Goal: Task Accomplishment & Management: Manage account settings

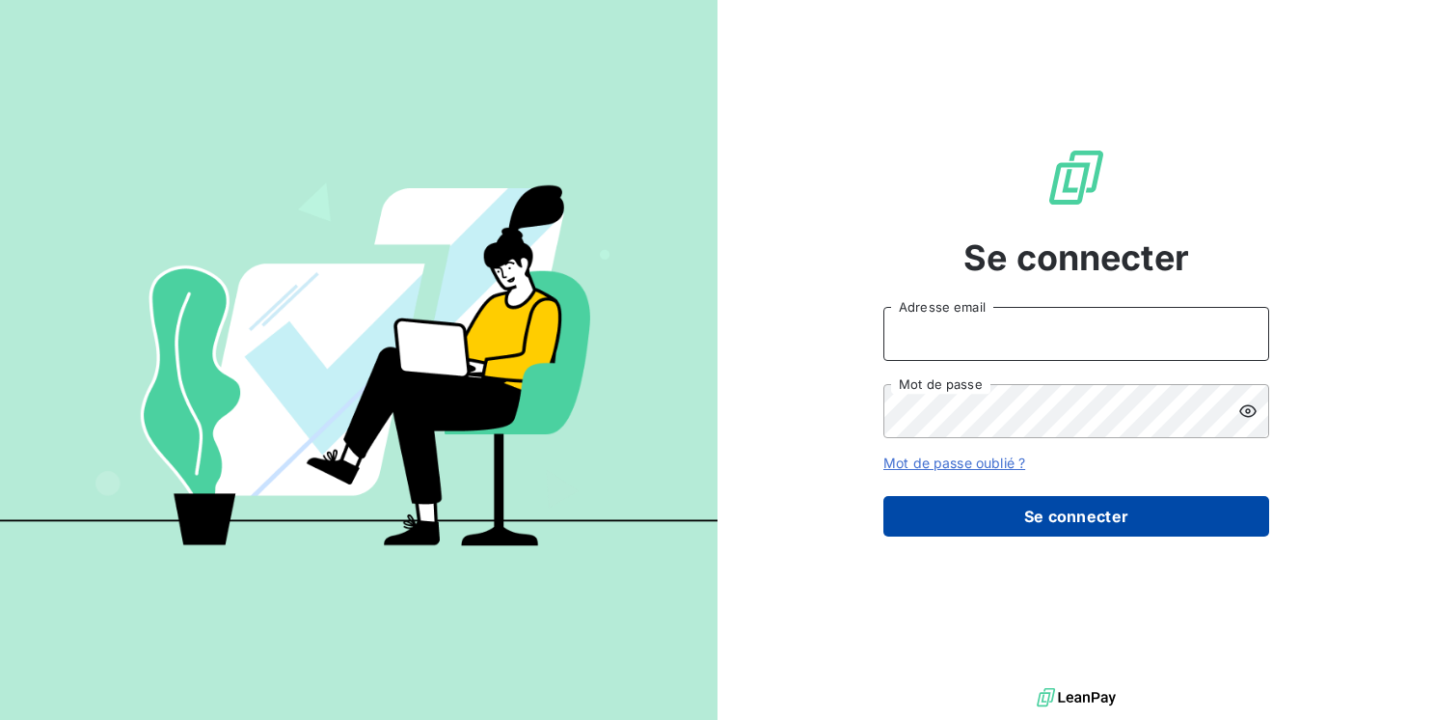
type input "[PERSON_NAME][EMAIL_ADDRESS][DOMAIN_NAME]"
click at [1169, 535] on button "Se connecter" at bounding box center [1077, 516] width 386 height 41
click at [1169, 534] on button "Se connecter" at bounding box center [1077, 516] width 386 height 41
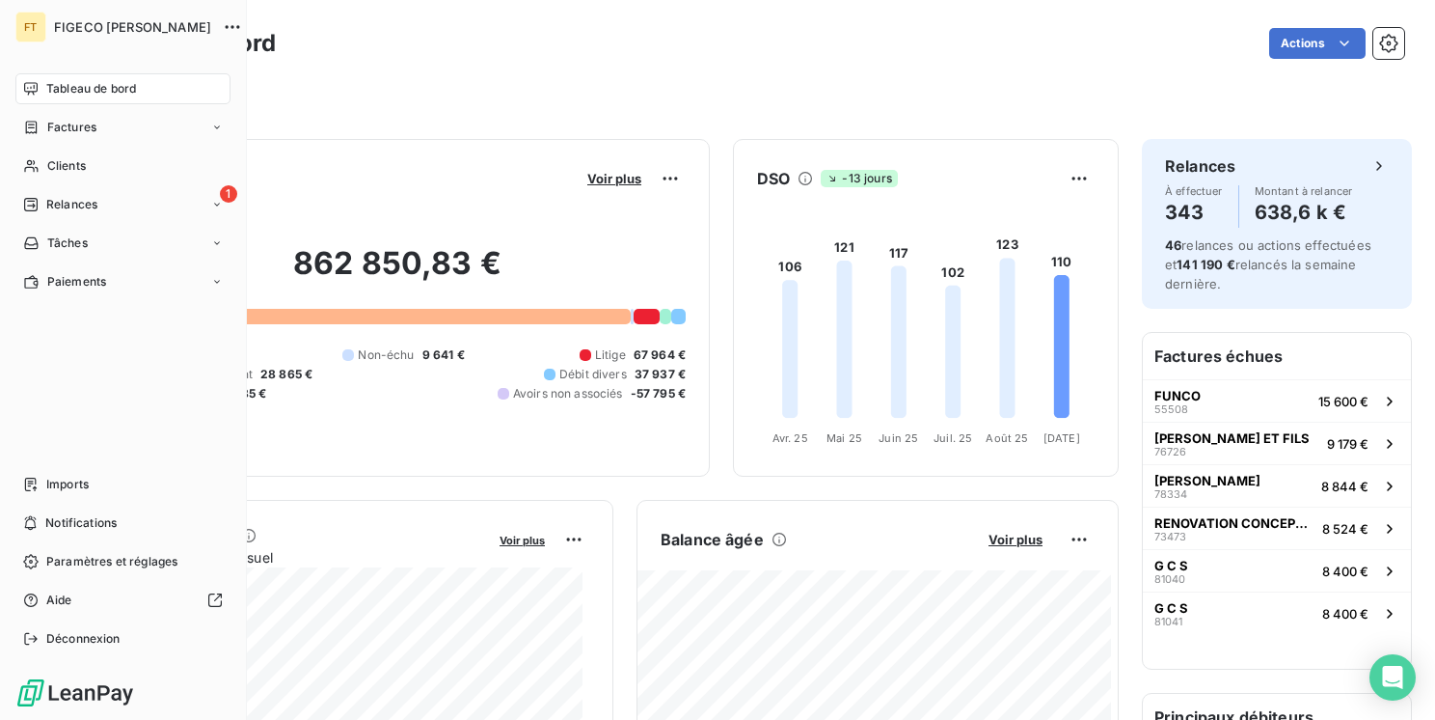
click at [13, 226] on div "FT FIGECO [PERSON_NAME] Tableau de bord Factures Clients 1 Relances Tâches Paie…" at bounding box center [123, 360] width 247 height 720
click at [33, 213] on div "1 Relances" at bounding box center [122, 204] width 215 height 31
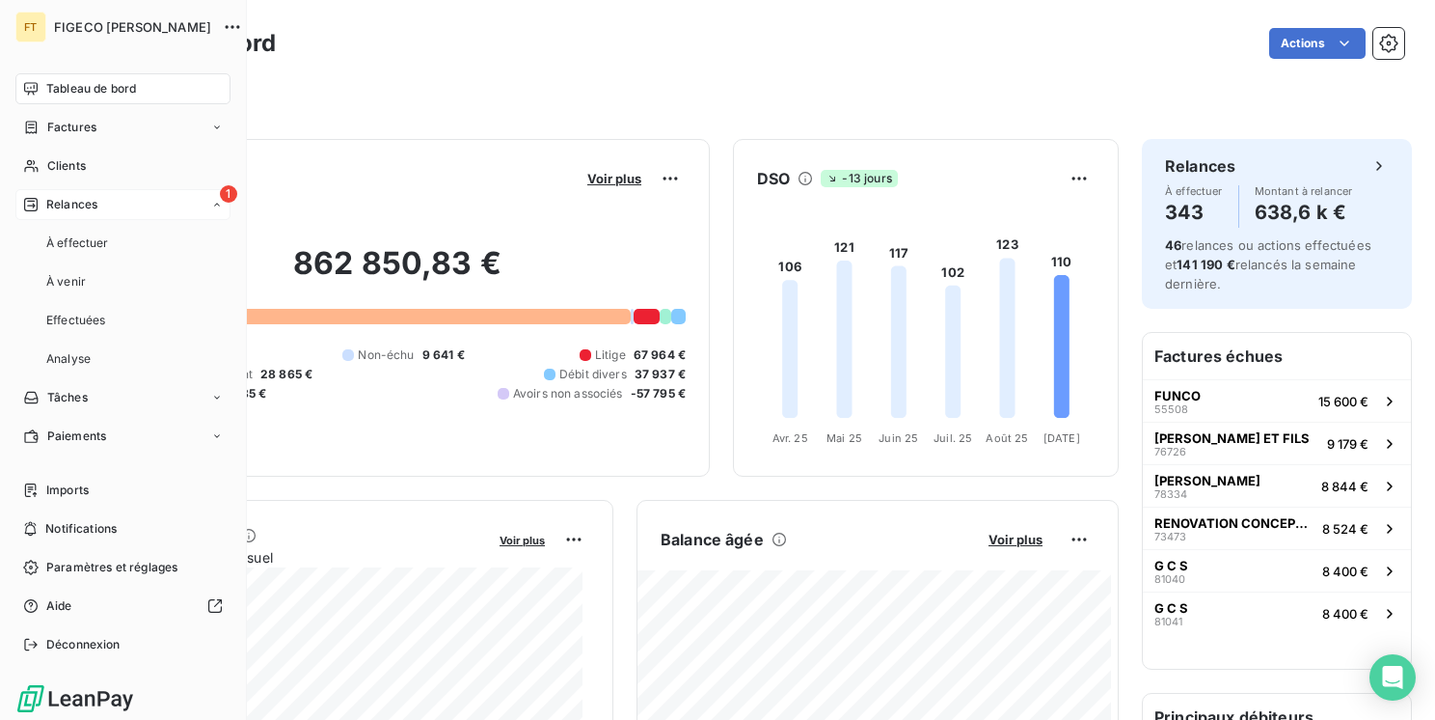
click at [46, 206] on span "Relances" at bounding box center [71, 204] width 51 height 17
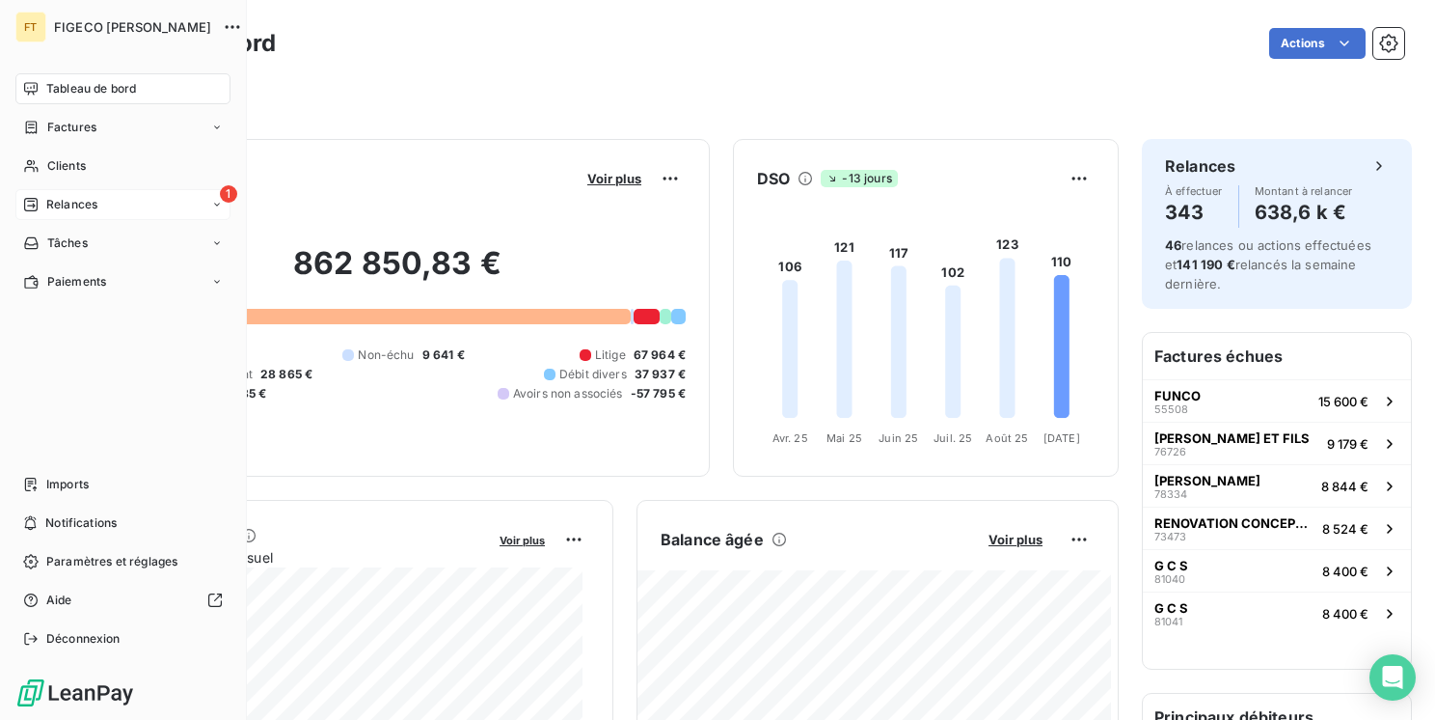
click at [46, 206] on span "Relances" at bounding box center [71, 204] width 51 height 17
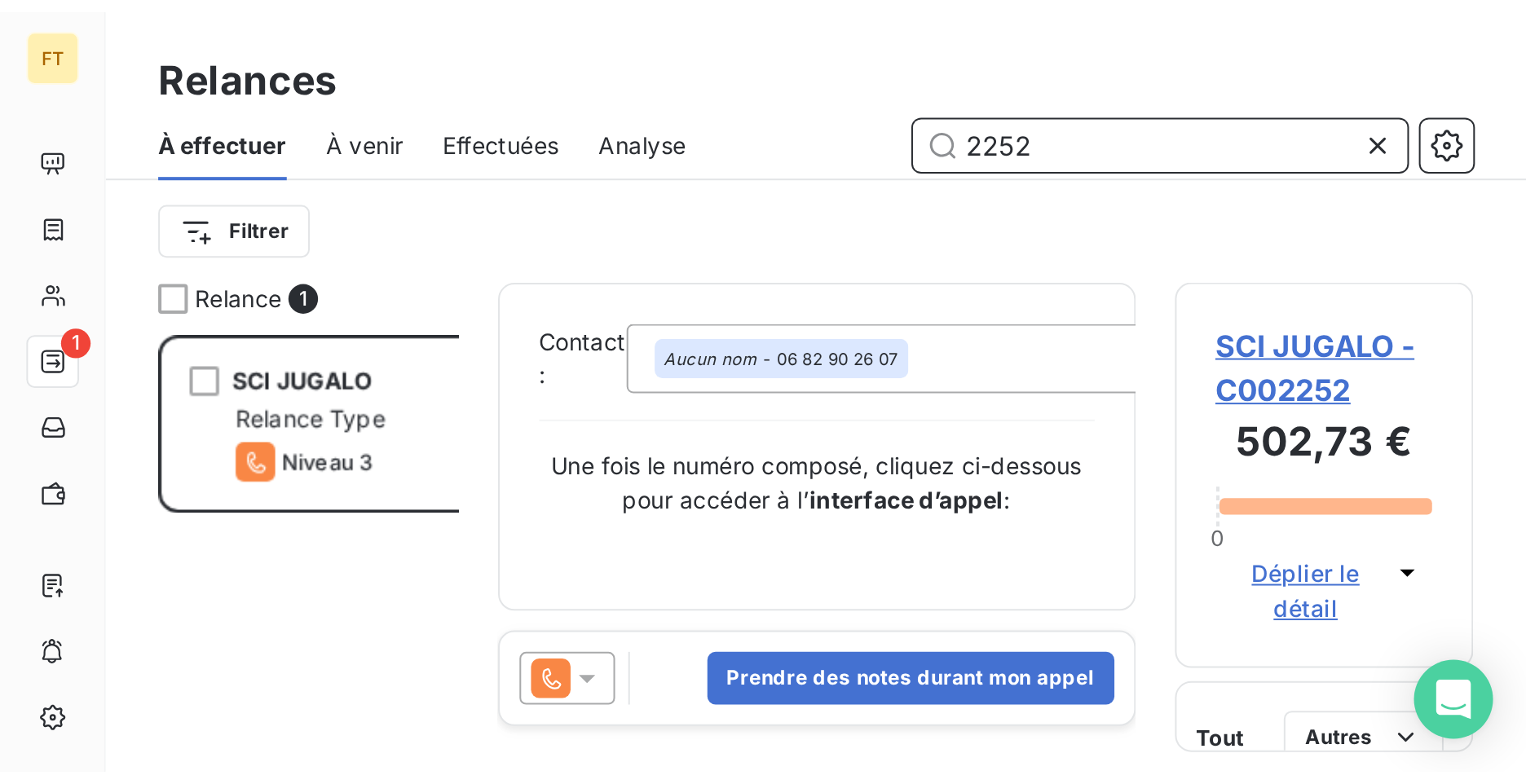
scroll to position [612, 329]
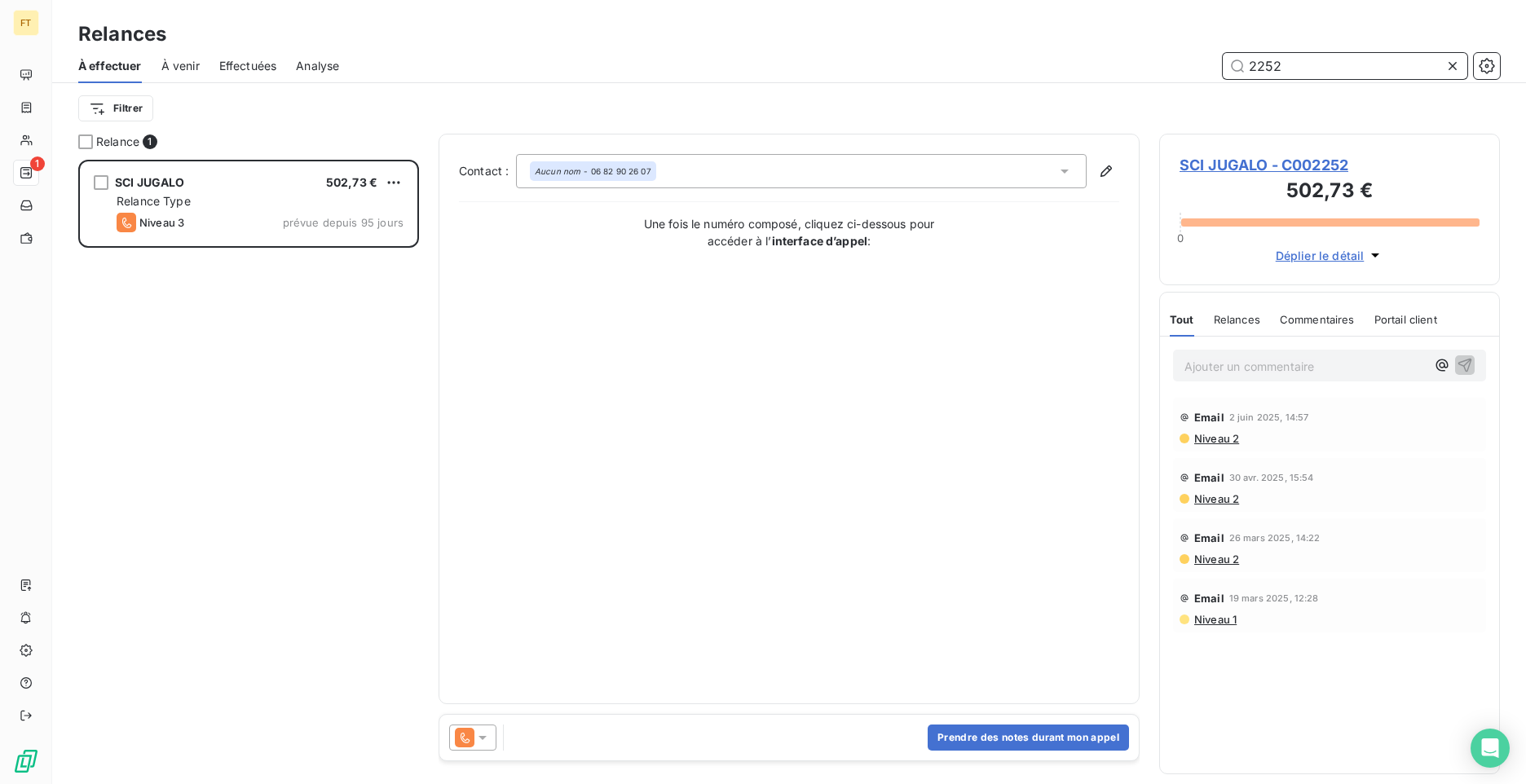
drag, startPoint x: 1289, startPoint y: 62, endPoint x: 1245, endPoint y: 68, distance: 44.4
click at [1245, 68] on input "2252" at bounding box center [1344, 66] width 244 height 26
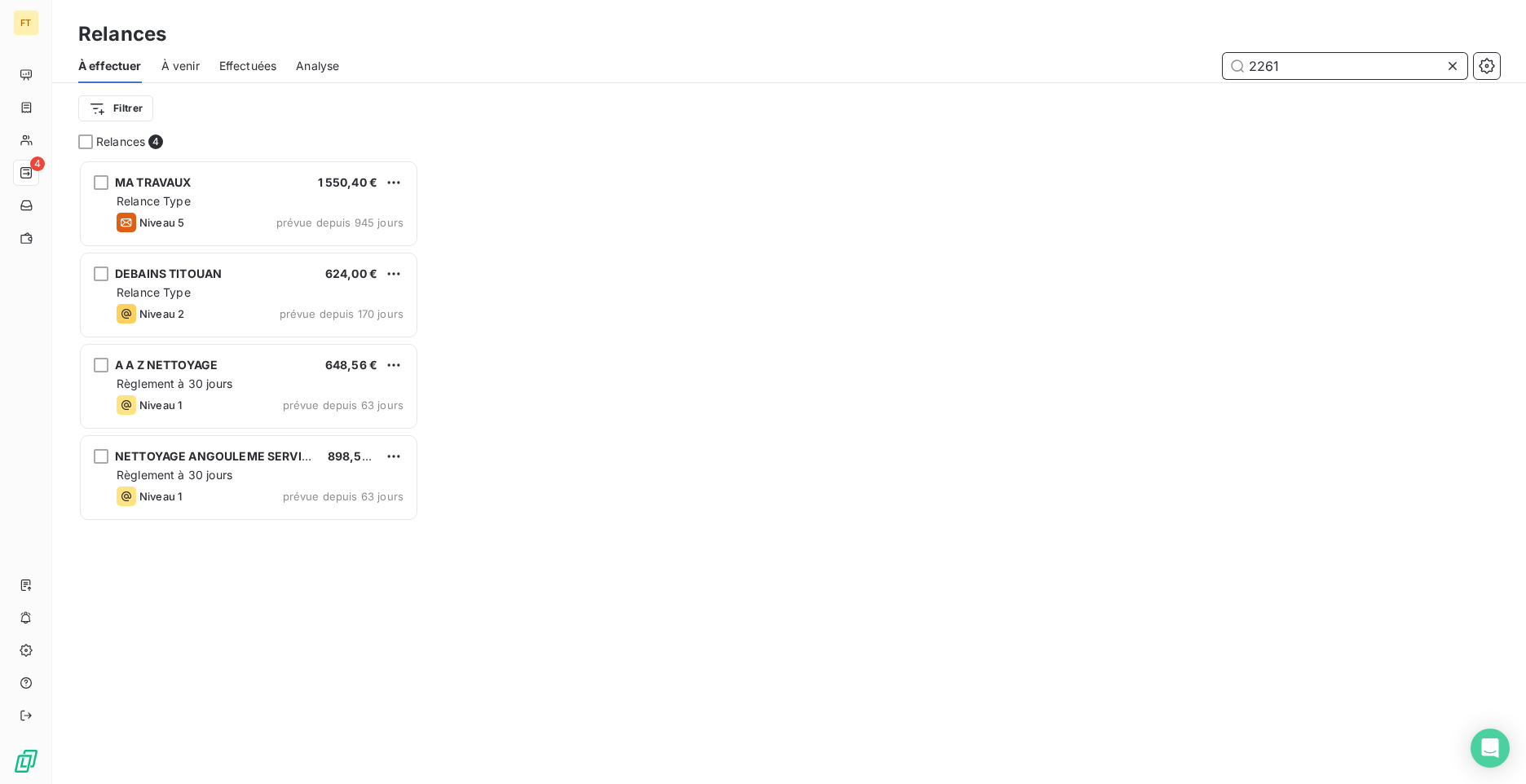
scroll to position [612, 329]
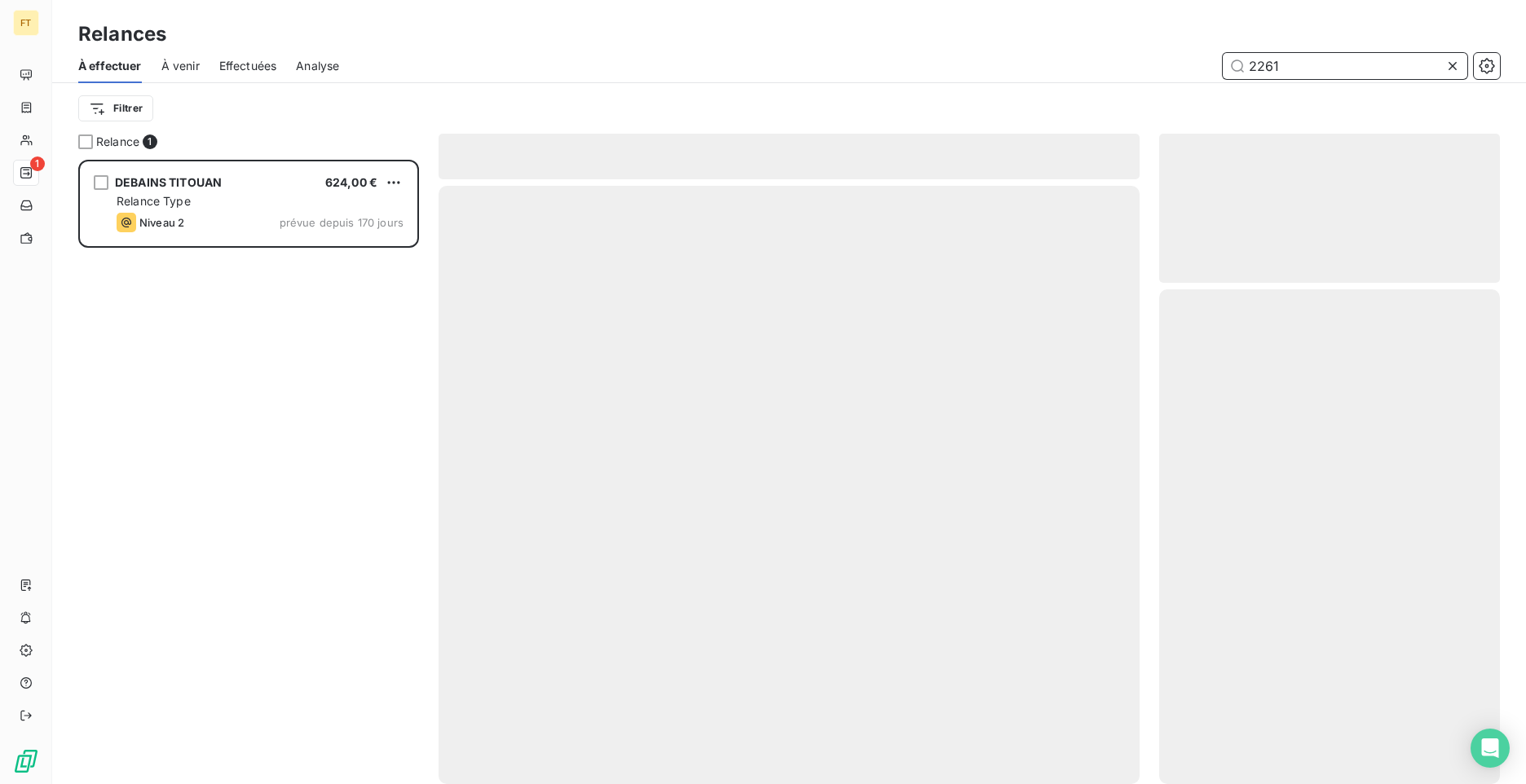
scroll to position [612, 329]
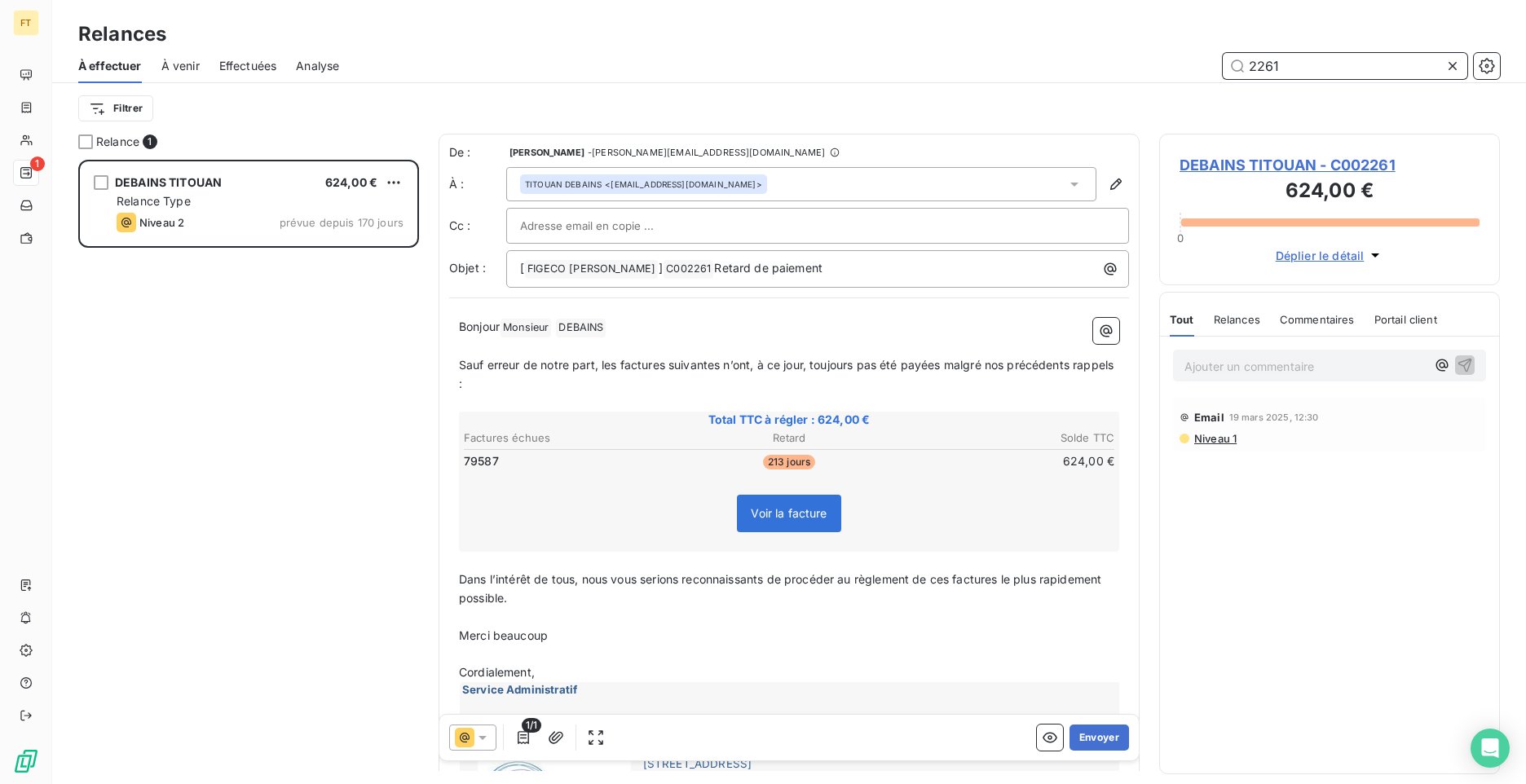
drag, startPoint x: 1287, startPoint y: 64, endPoint x: 1186, endPoint y: 73, distance: 101.4
click at [1186, 73] on div "2261" at bounding box center [929, 66] width 1141 height 26
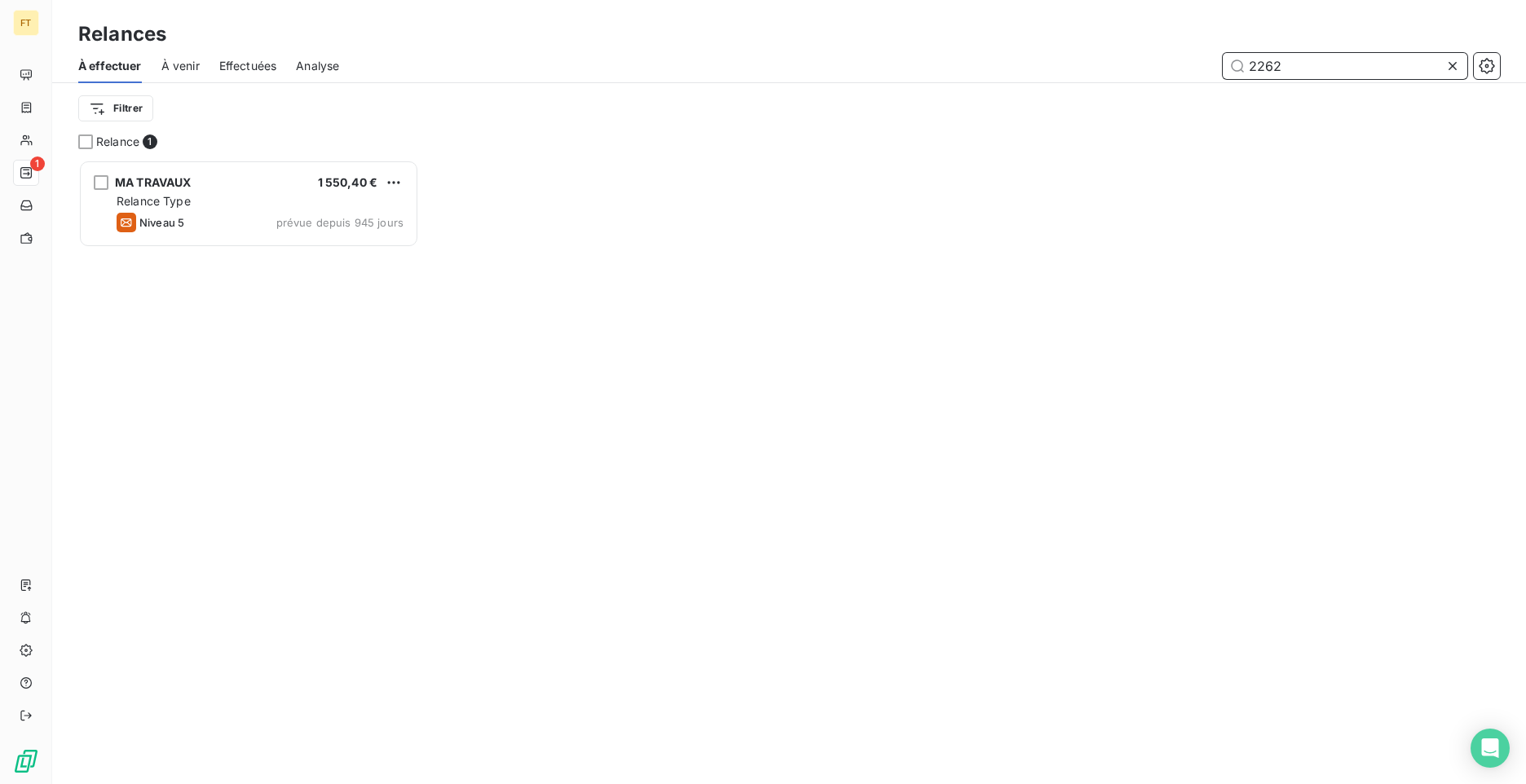
scroll to position [612, 329]
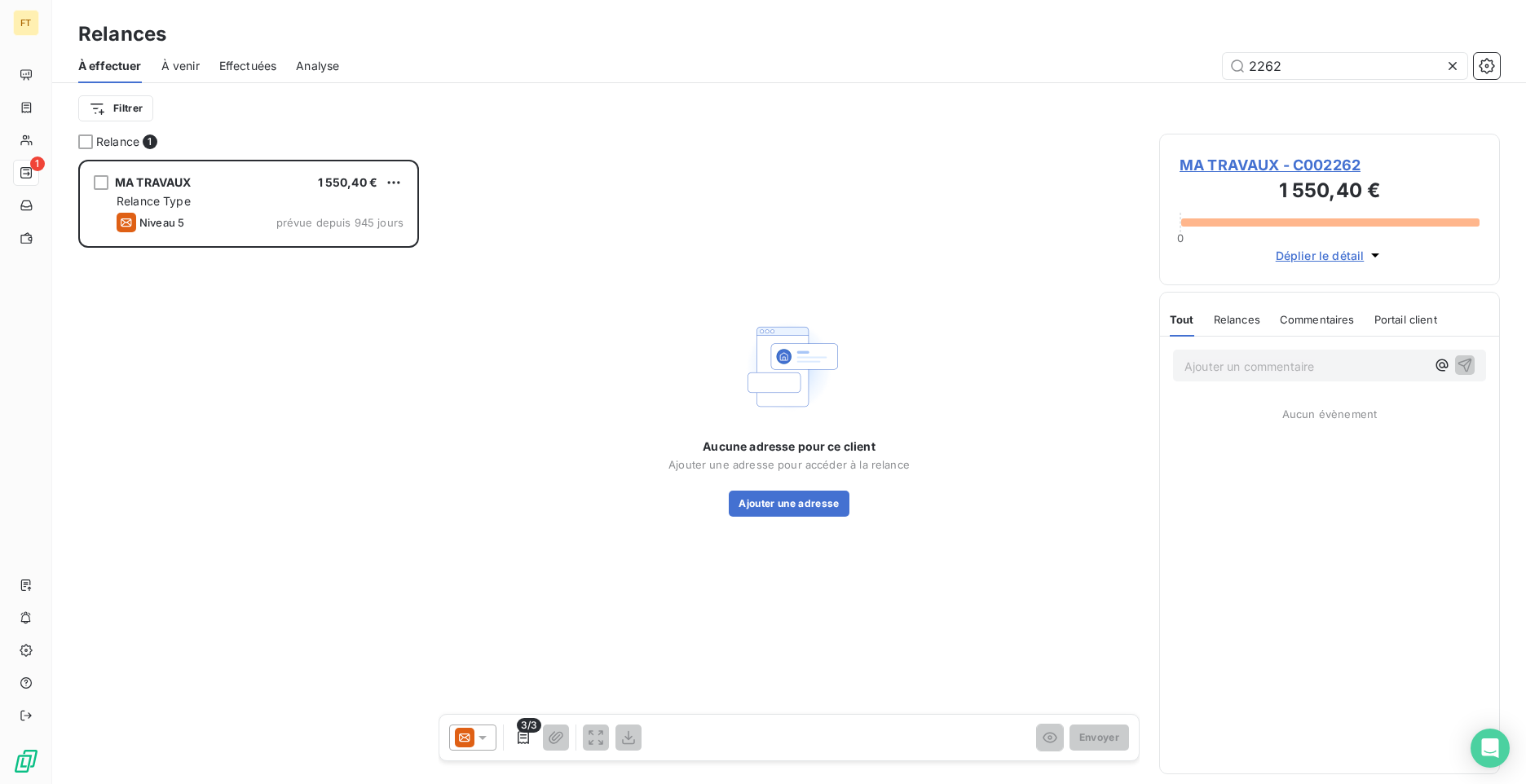
click at [481, 738] on icon at bounding box center [482, 738] width 8 height 4
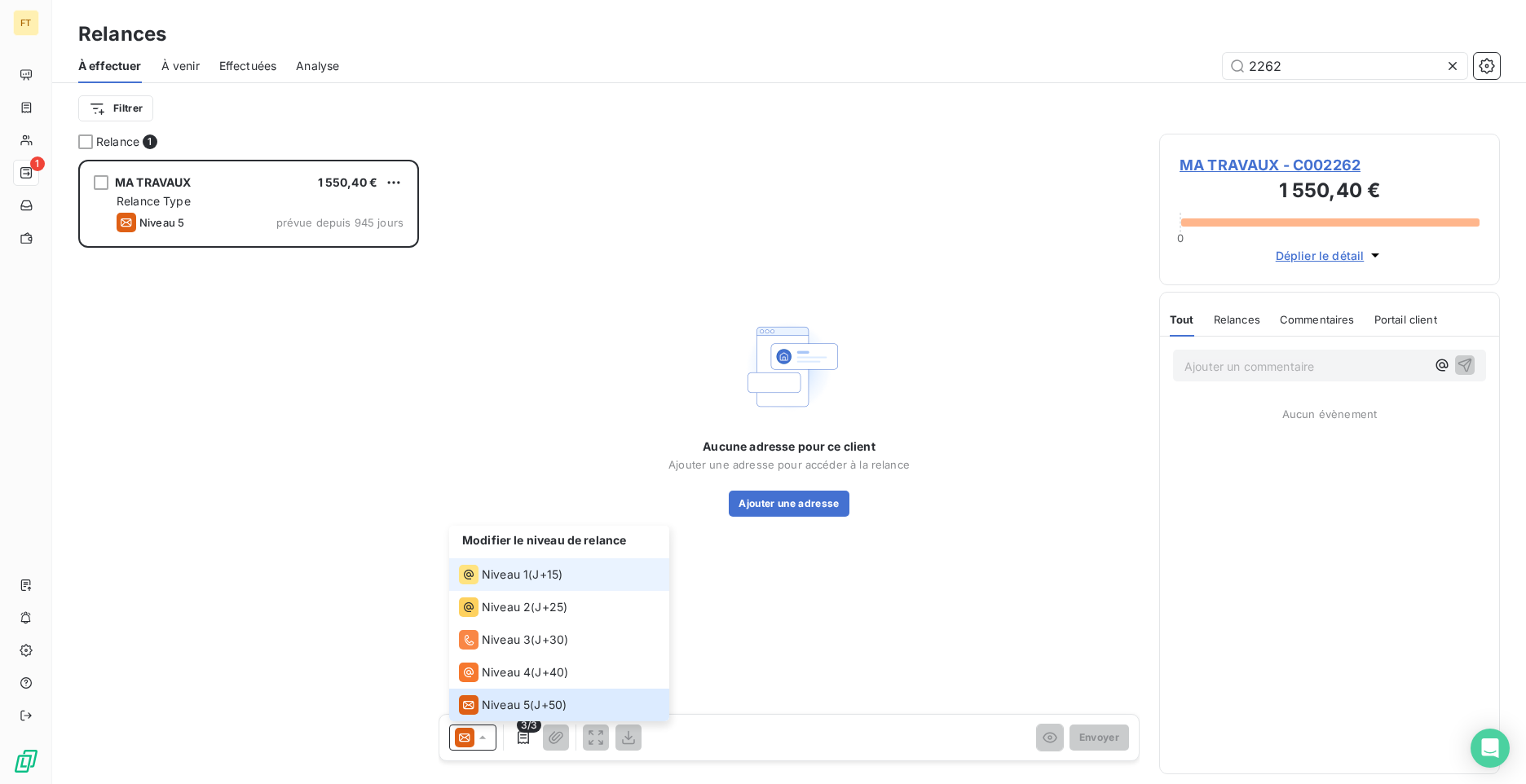
click at [494, 571] on span "Niveau 1" at bounding box center [504, 574] width 46 height 16
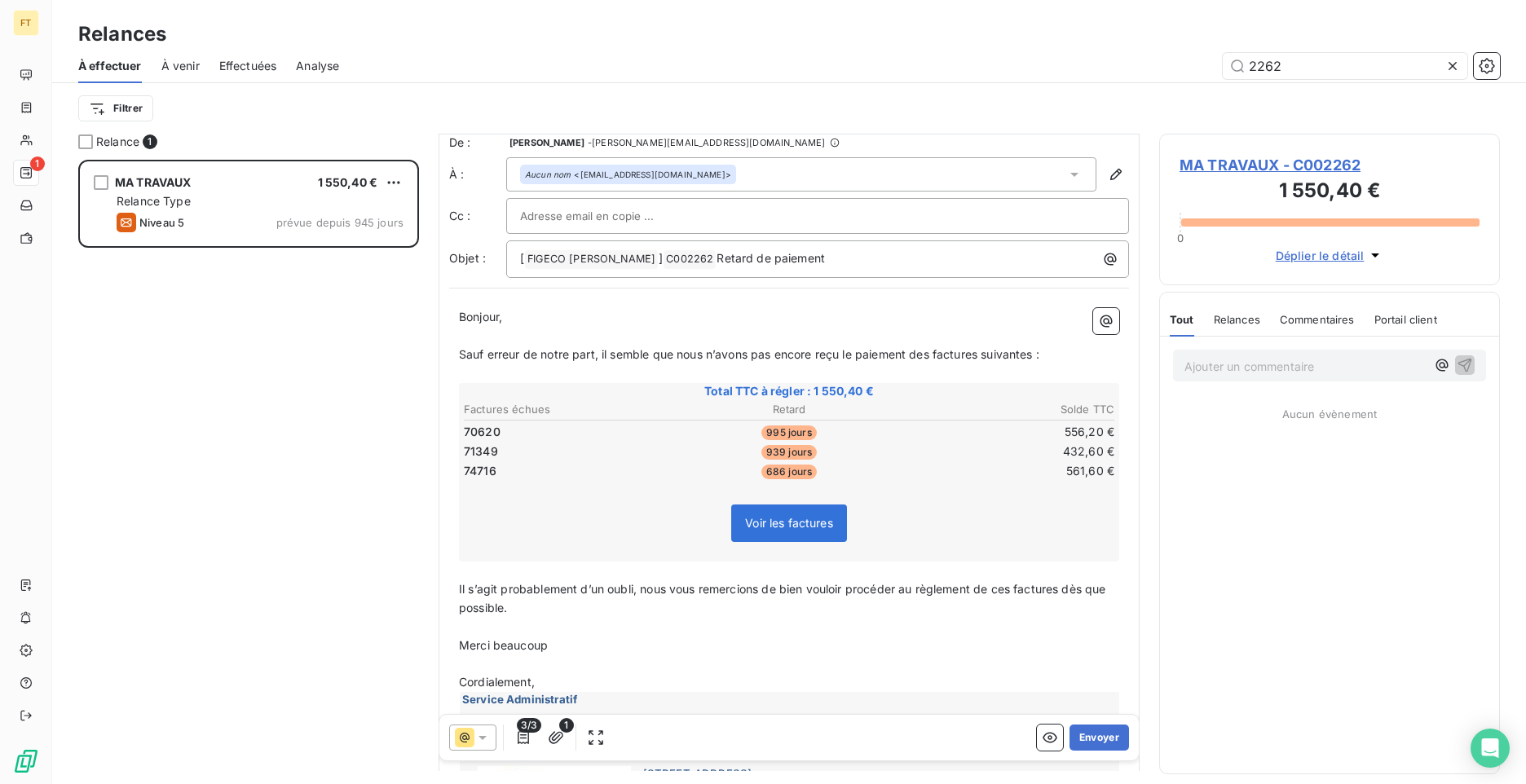
scroll to position [15, 0]
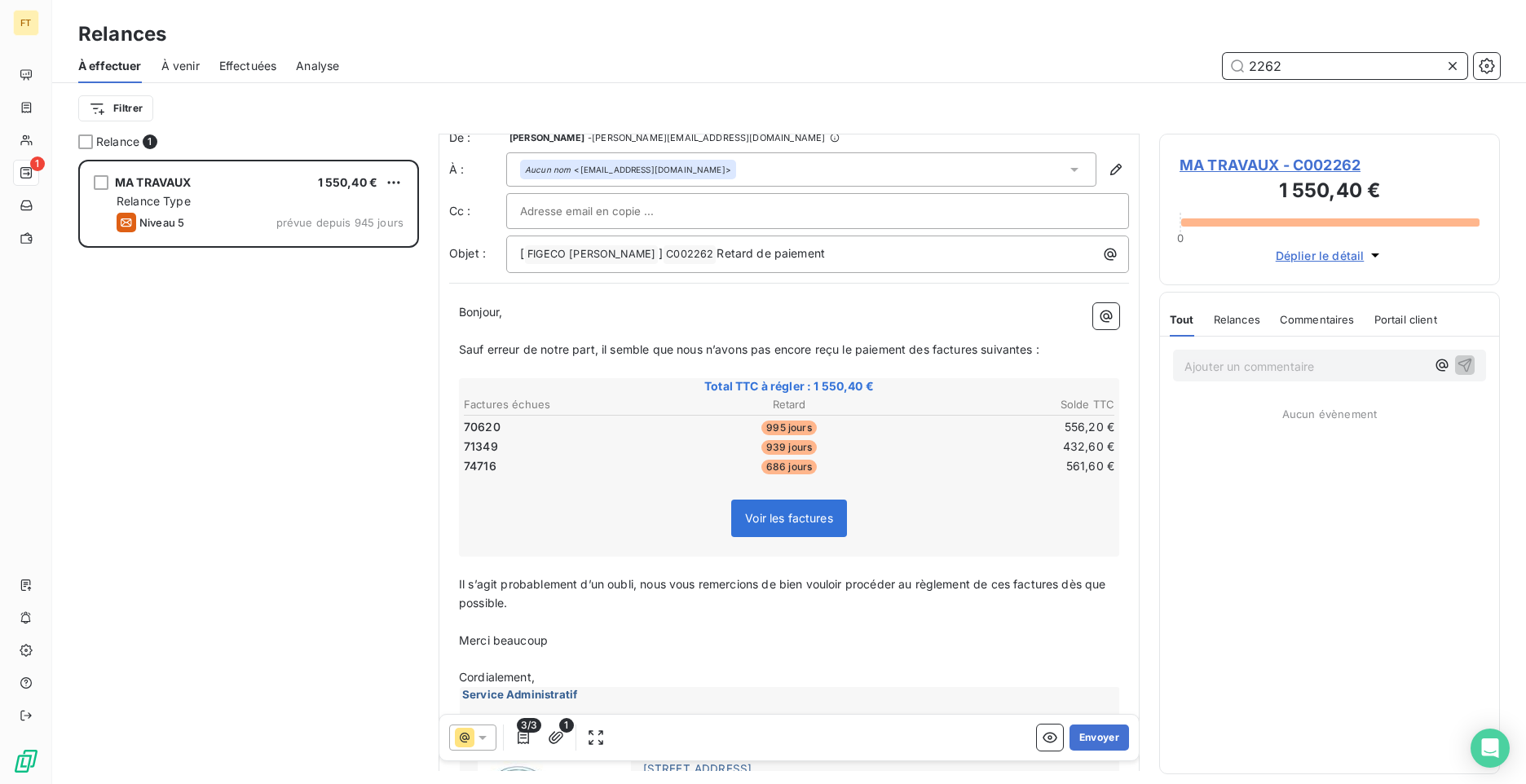
drag, startPoint x: 1297, startPoint y: 67, endPoint x: 1227, endPoint y: 57, distance: 70.7
click at [1239, 57] on input "2262" at bounding box center [1344, 66] width 244 height 26
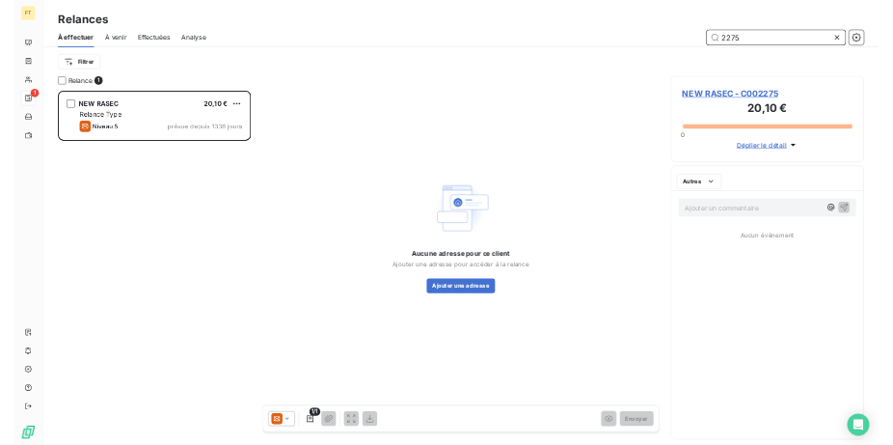
scroll to position [724, 389]
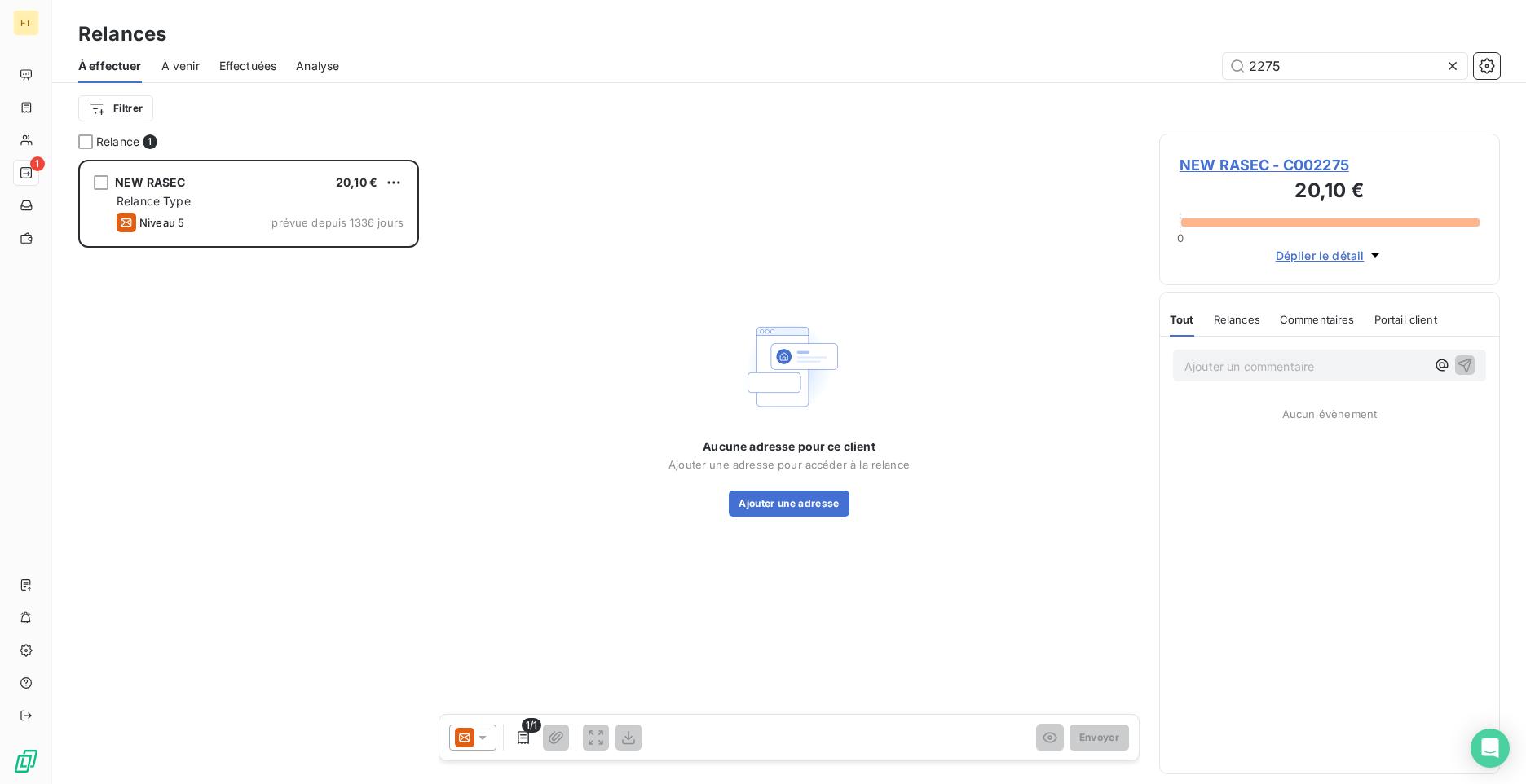
click at [459, 730] on icon at bounding box center [464, 737] width 19 height 19
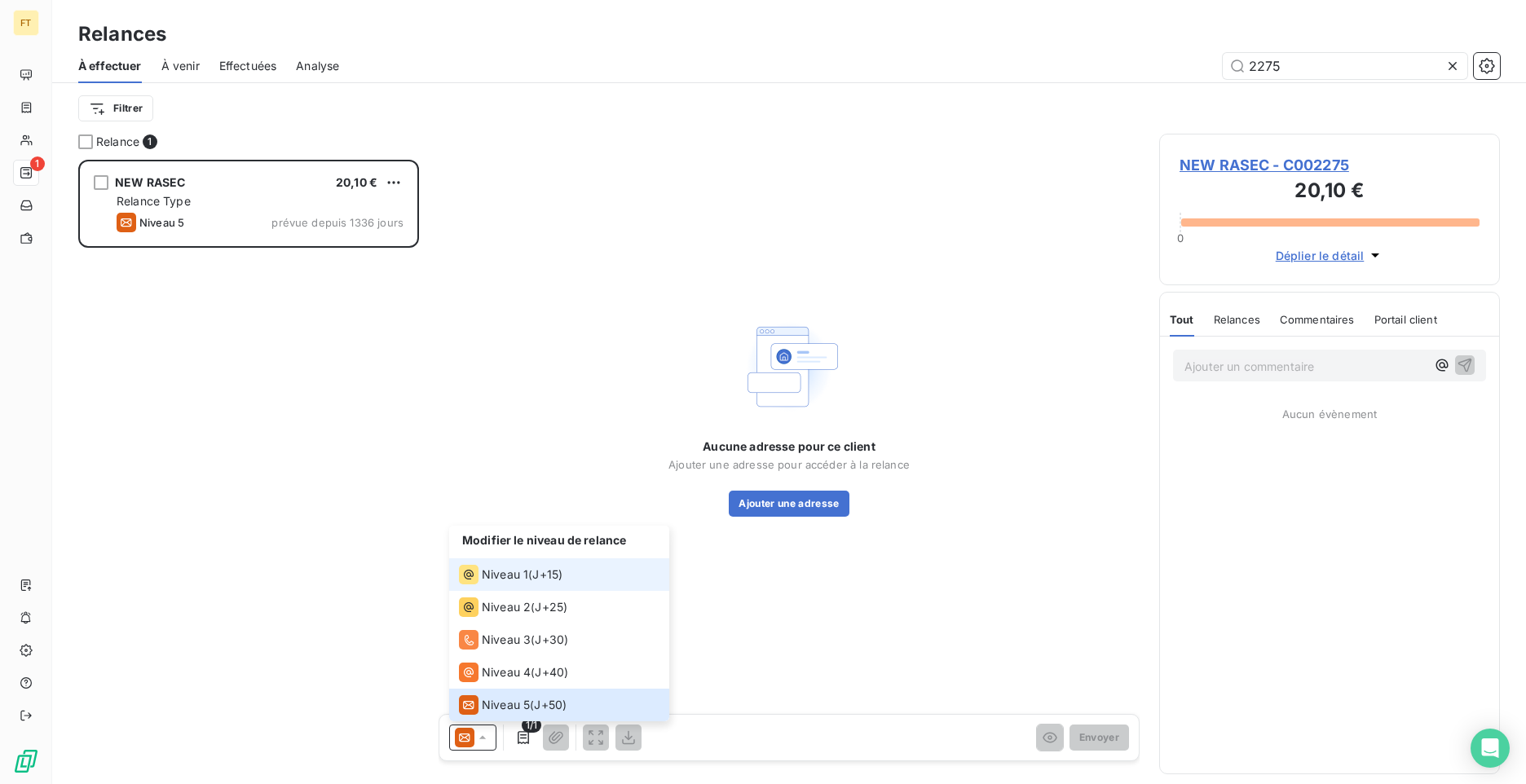
click at [521, 574] on span "Niveau 1" at bounding box center [504, 574] width 46 height 16
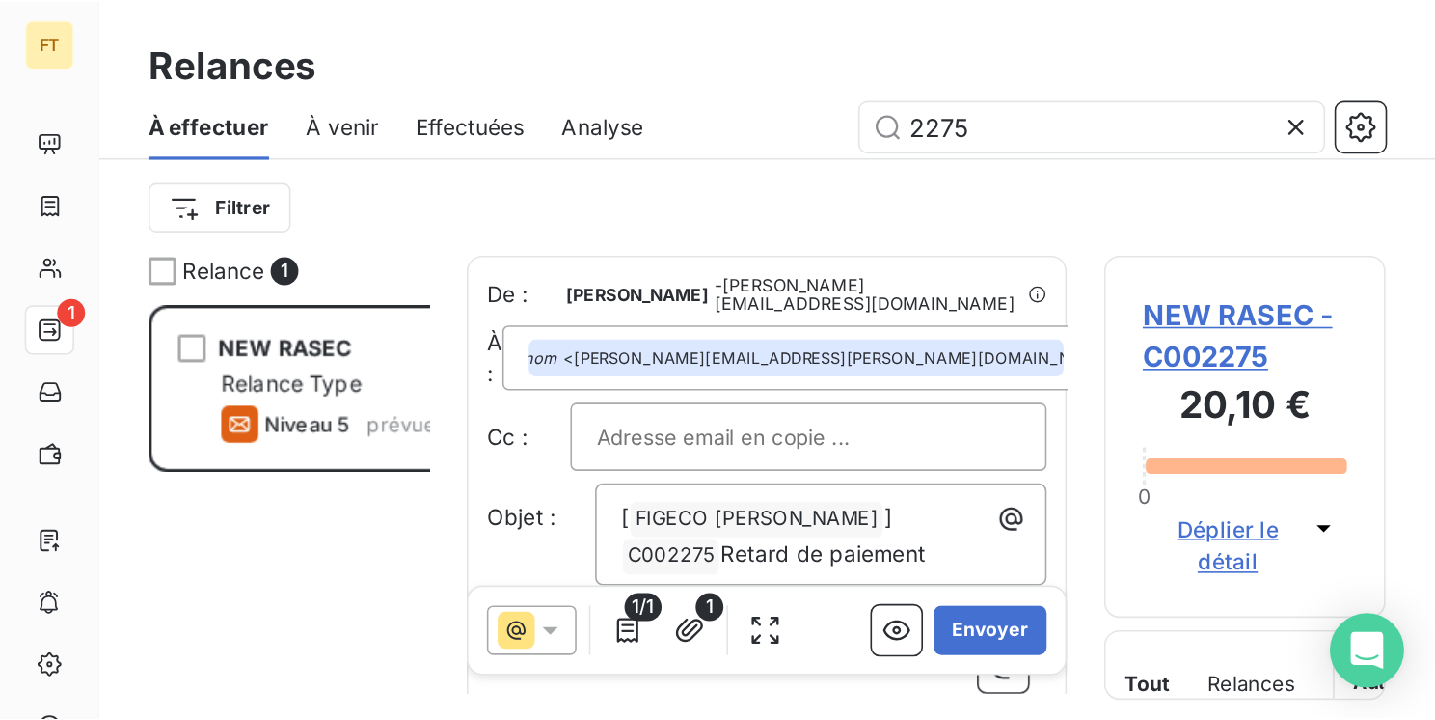
scroll to position [516, 295]
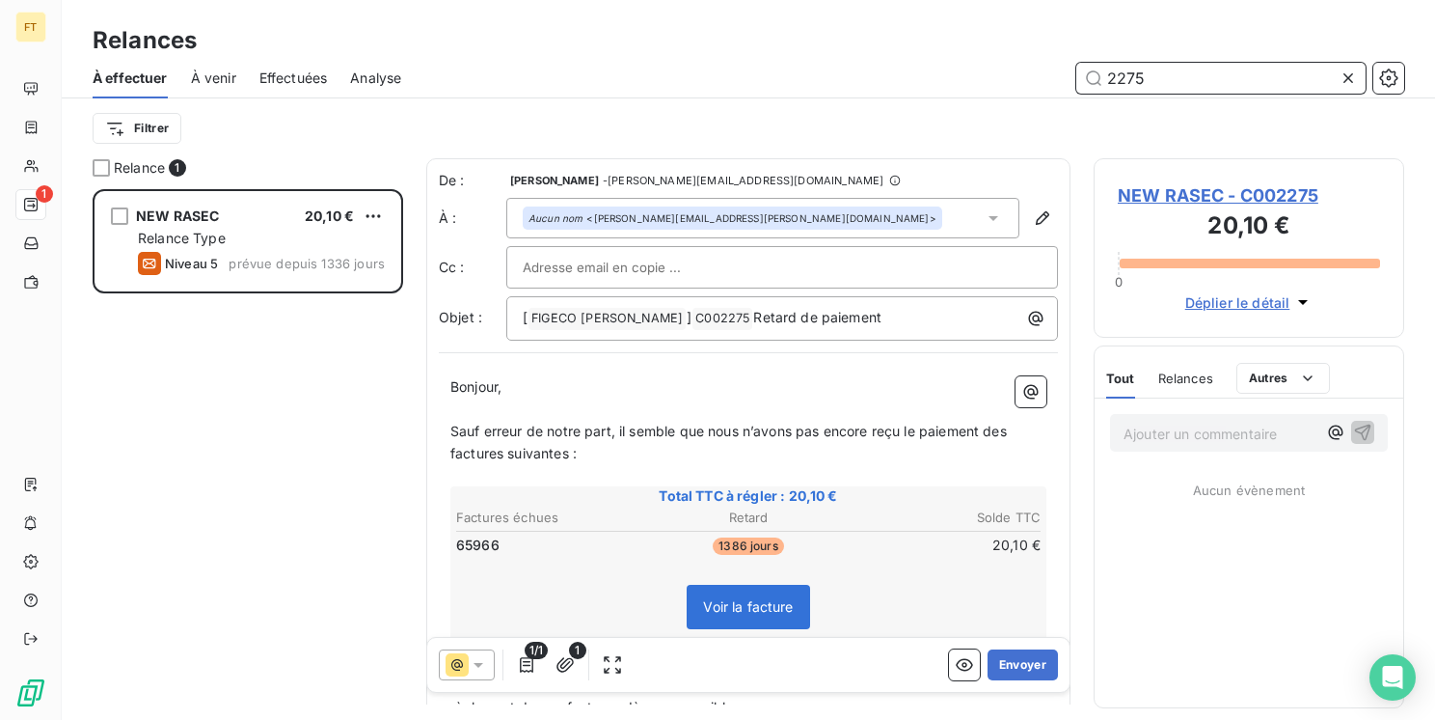
drag, startPoint x: 1231, startPoint y: 79, endPoint x: 809, endPoint y: 60, distance: 422.0
click at [903, 61] on div "À effectuer À venir Effectuées Analyse 2275" at bounding box center [749, 78] width 1374 height 41
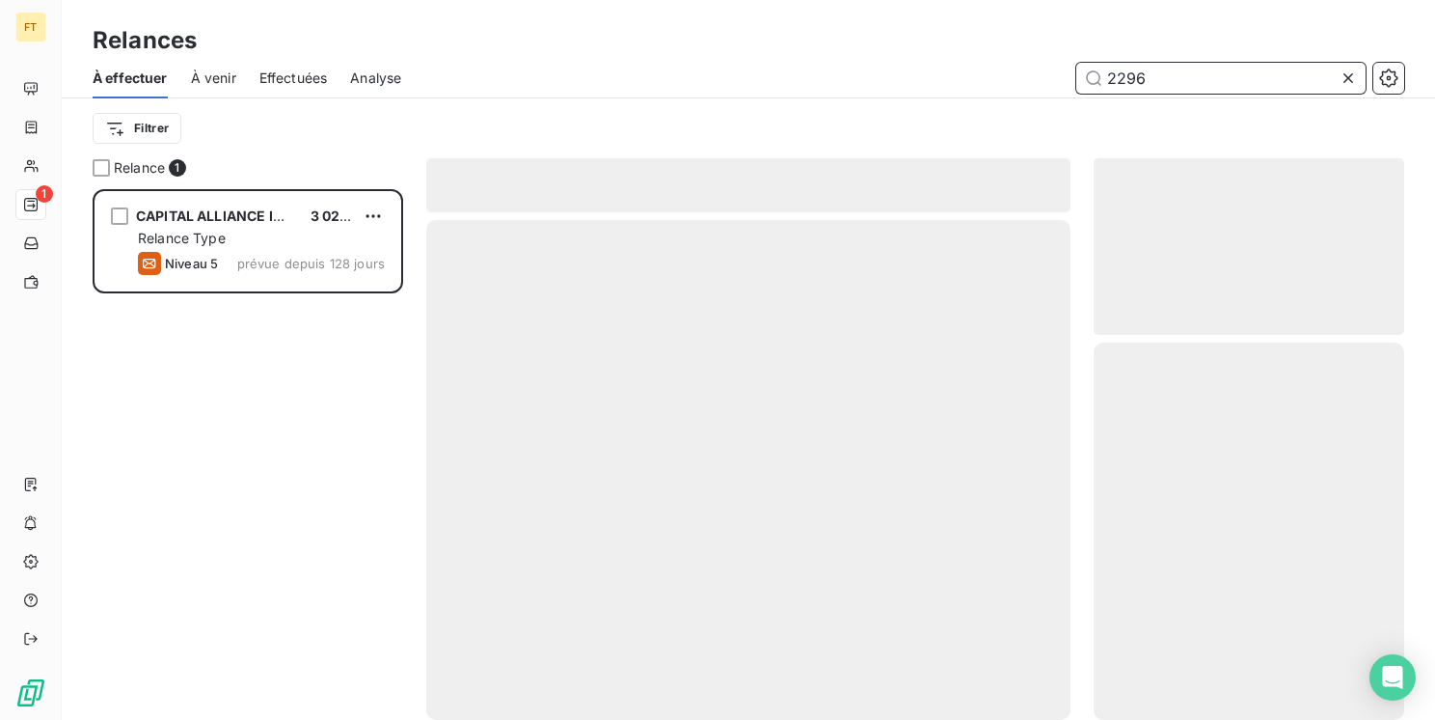
scroll to position [516, 295]
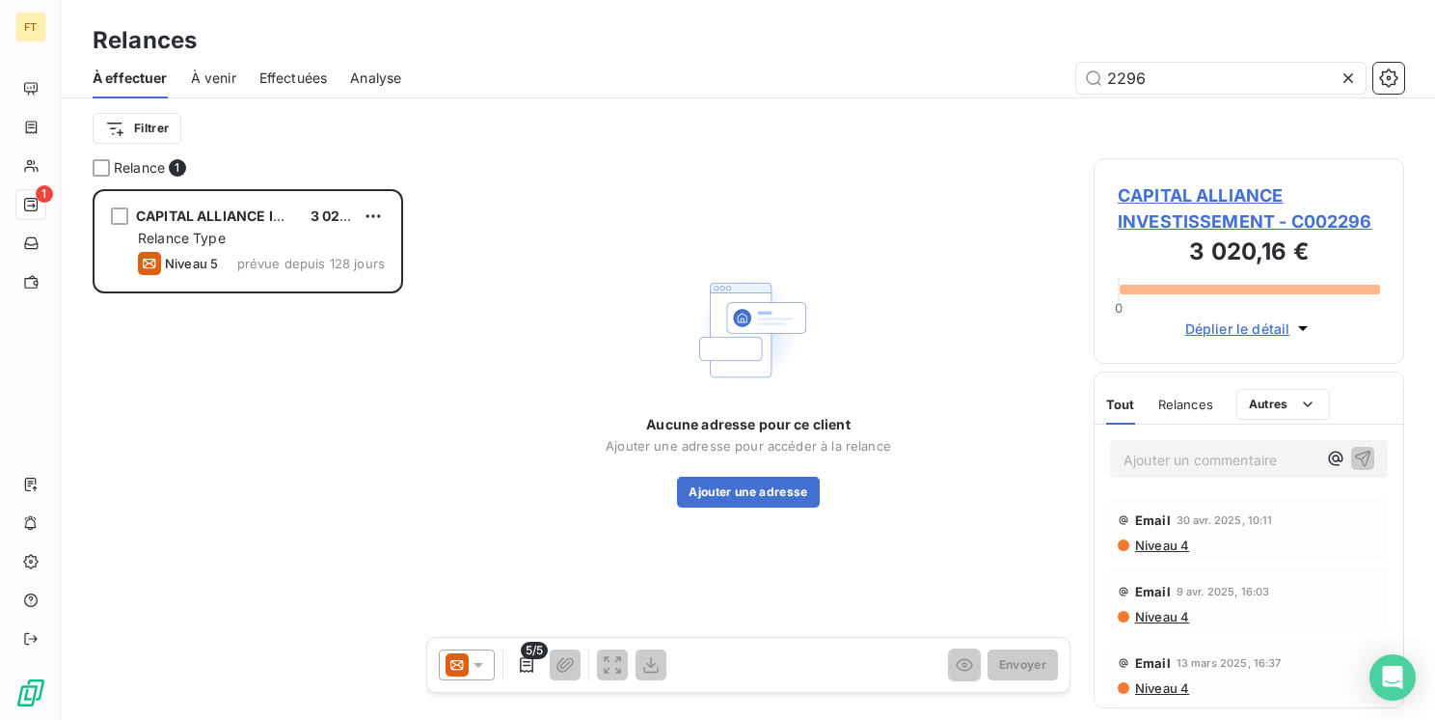
click at [1183, 550] on span "Niveau 4" at bounding box center [1161, 544] width 56 height 15
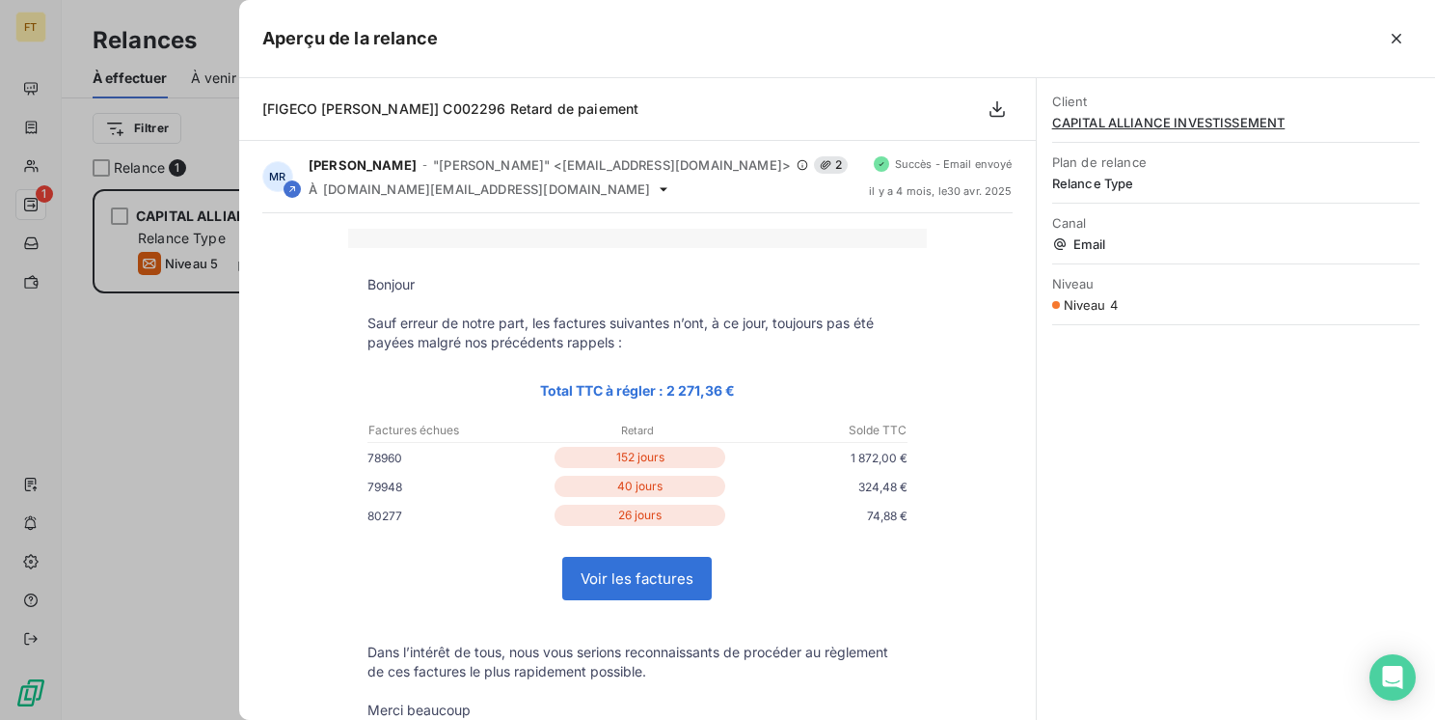
click at [132, 427] on div at bounding box center [717, 360] width 1435 height 720
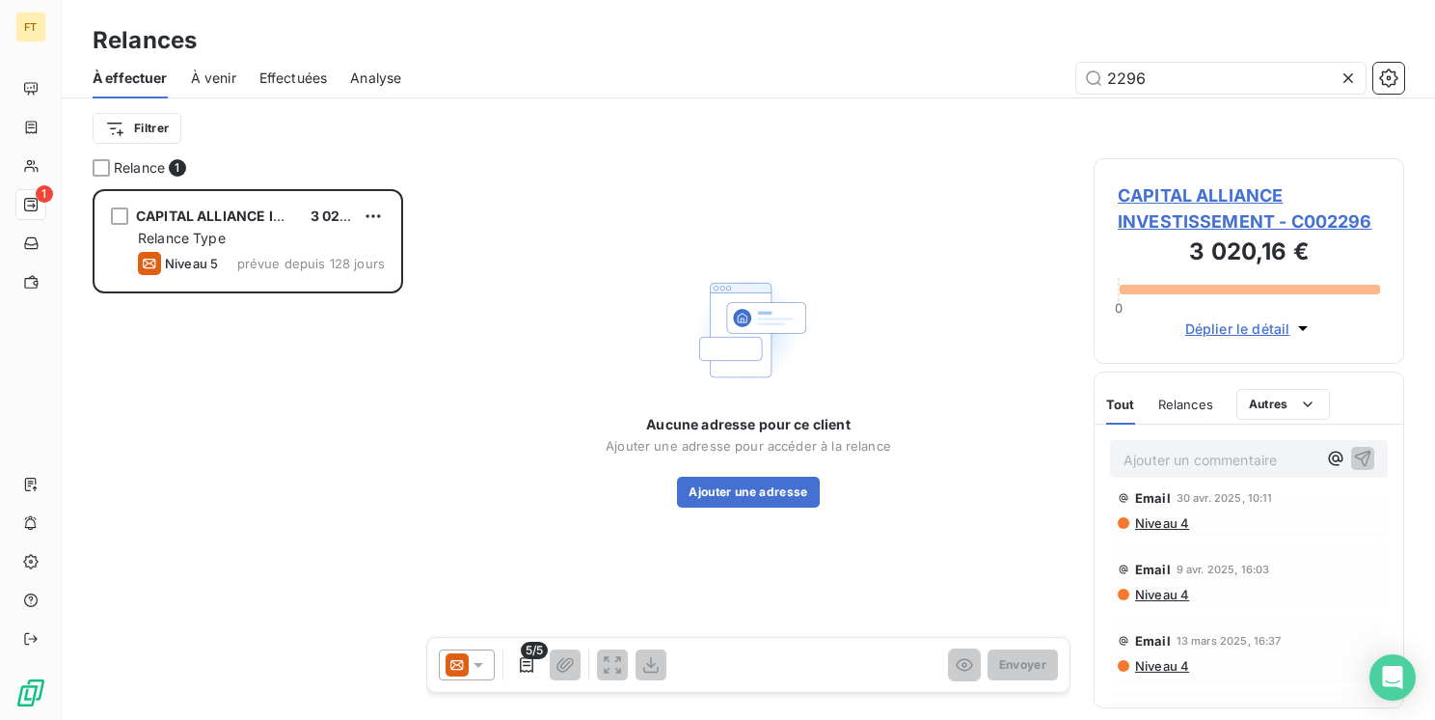
scroll to position [0, 0]
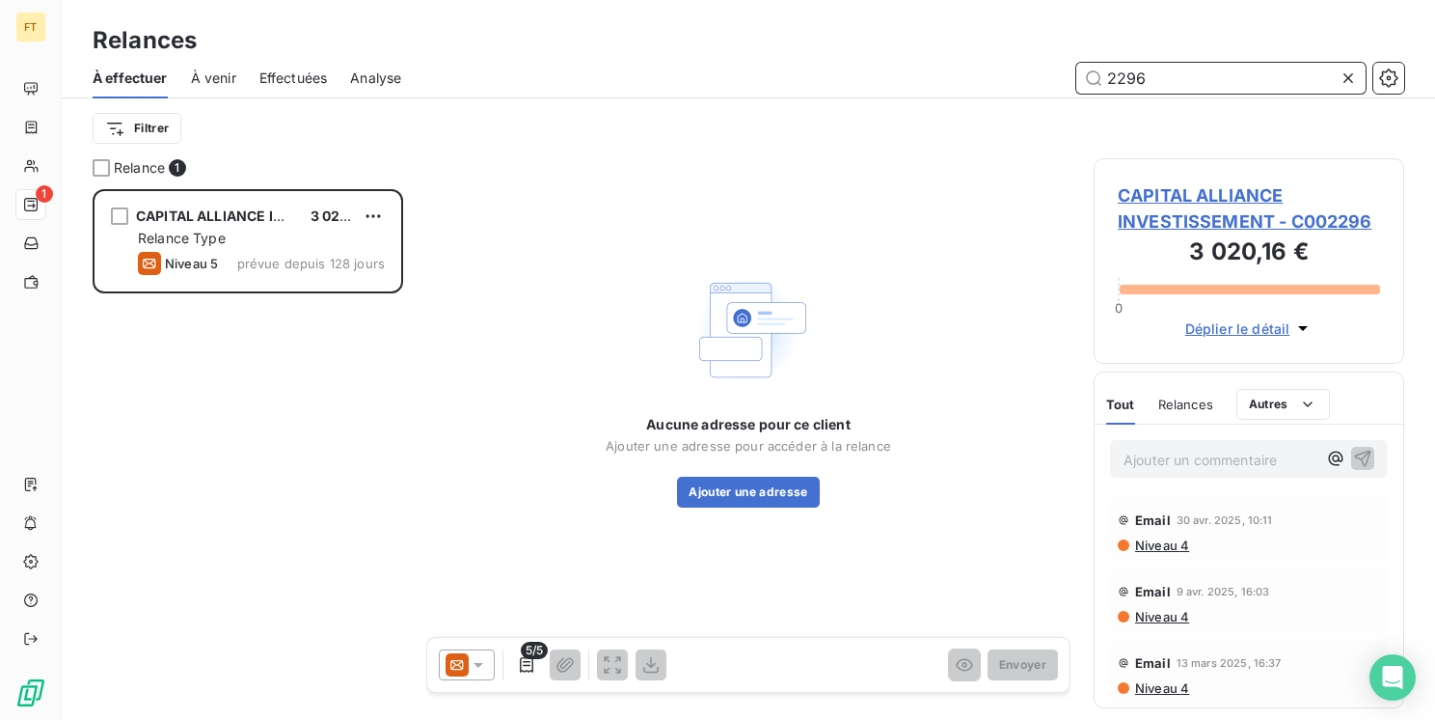
drag, startPoint x: 1158, startPoint y: 71, endPoint x: 854, endPoint y: 19, distance: 308.3
click at [918, 27] on div "Relances À effectuer À venir Effectuées Analyse 2296 Filtrer" at bounding box center [749, 79] width 1374 height 158
type input "2301"
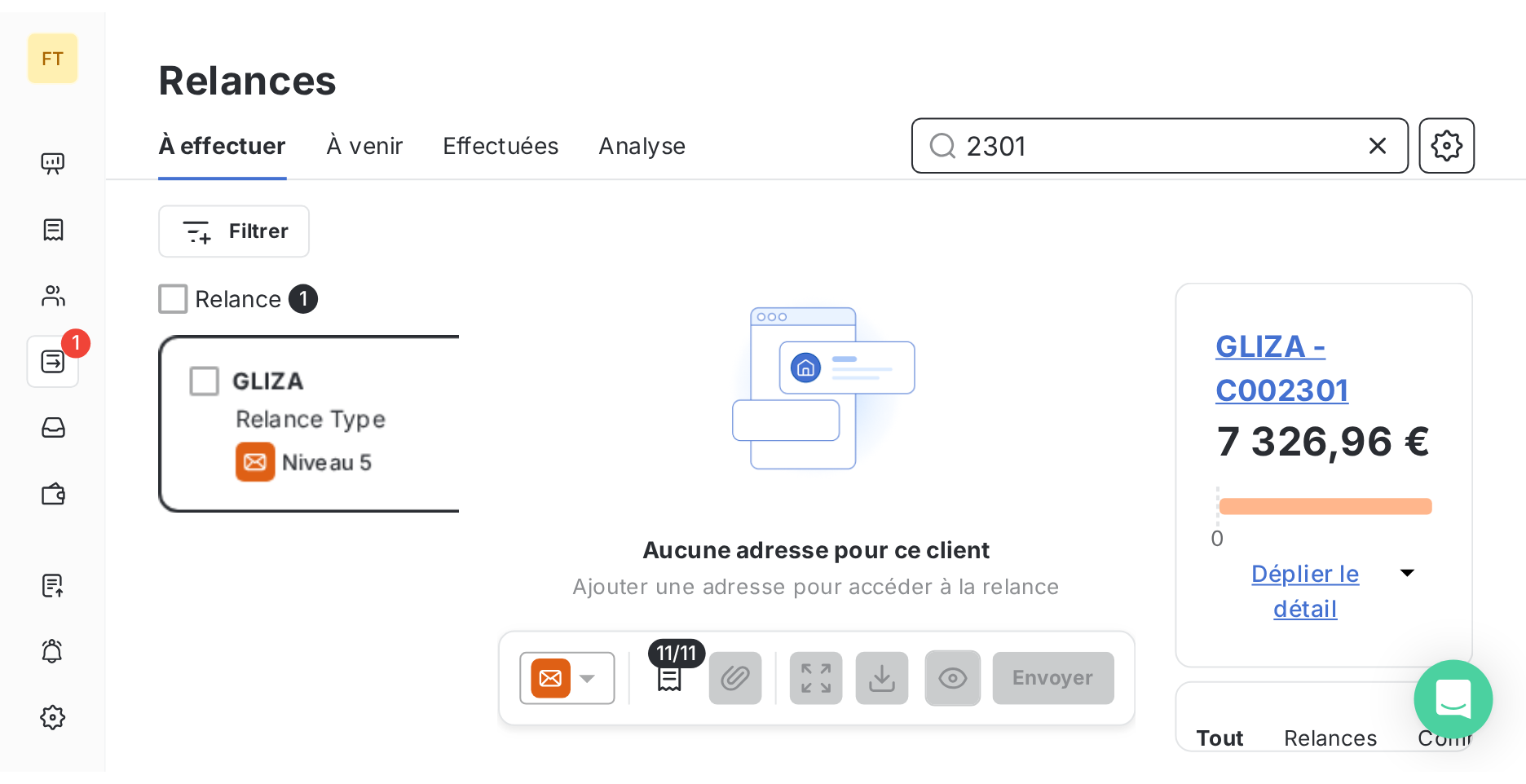
scroll to position [612, 329]
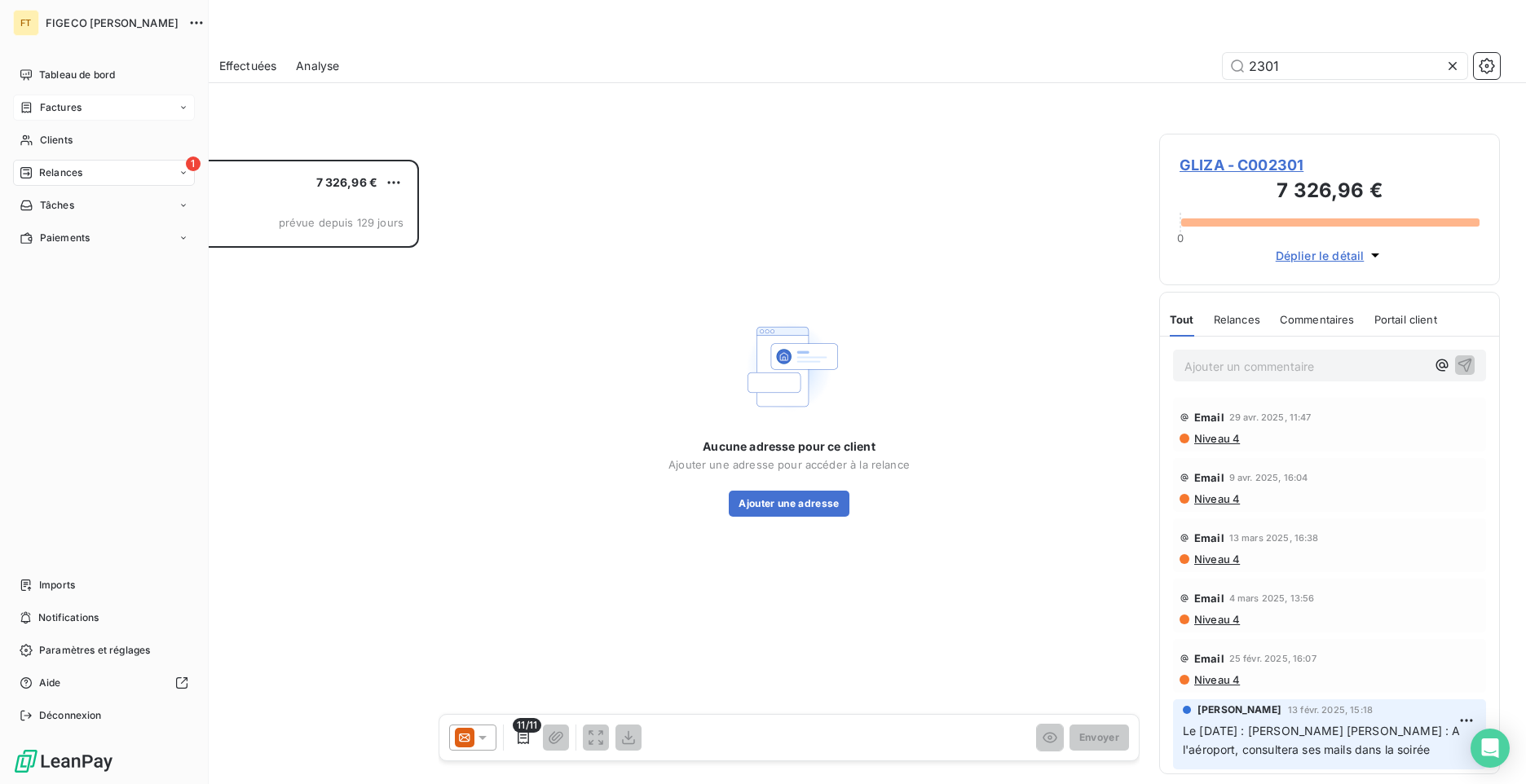
click at [26, 102] on icon at bounding box center [26, 107] width 14 height 13
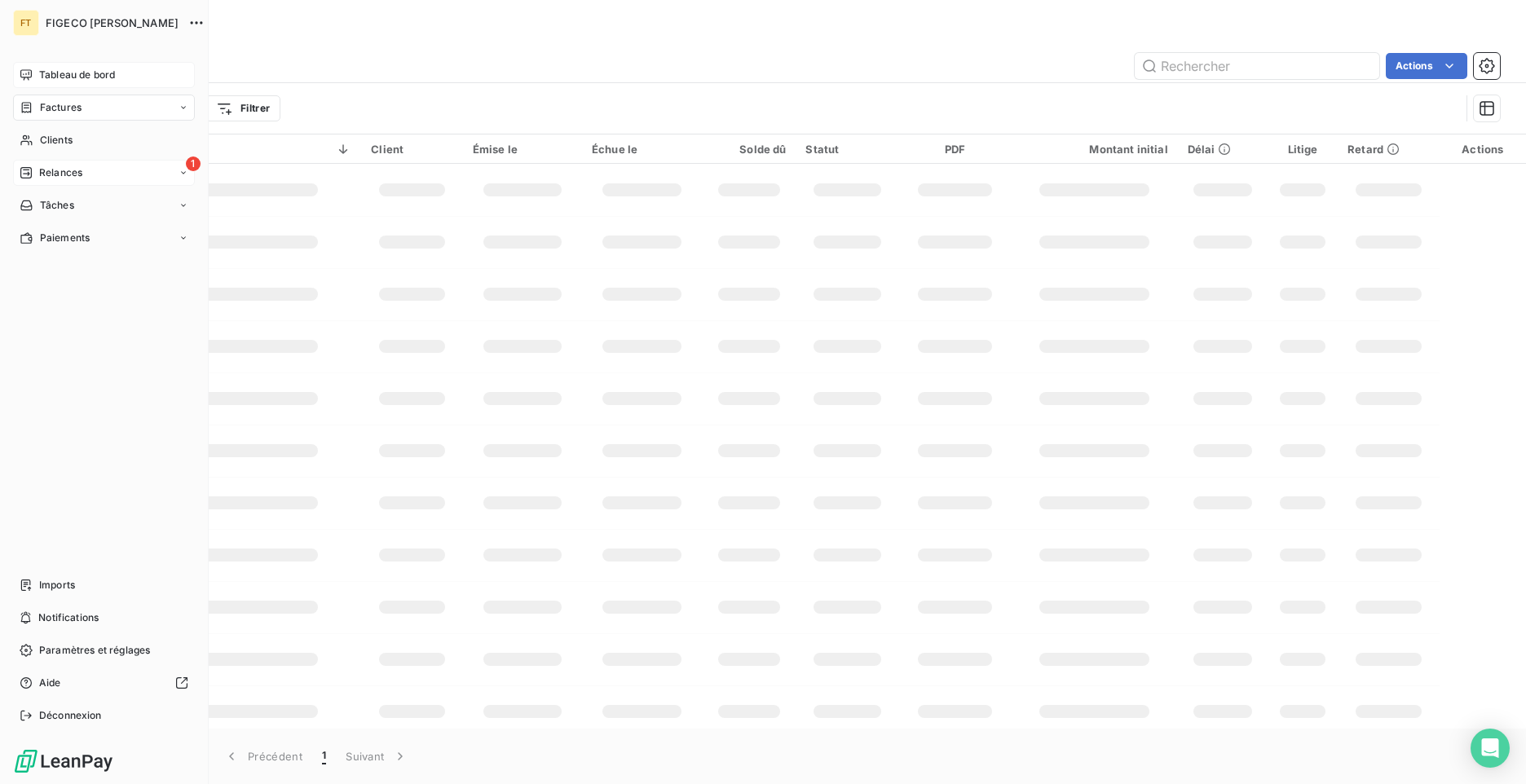
click at [42, 71] on span "Tableau de bord" at bounding box center [77, 74] width 76 height 14
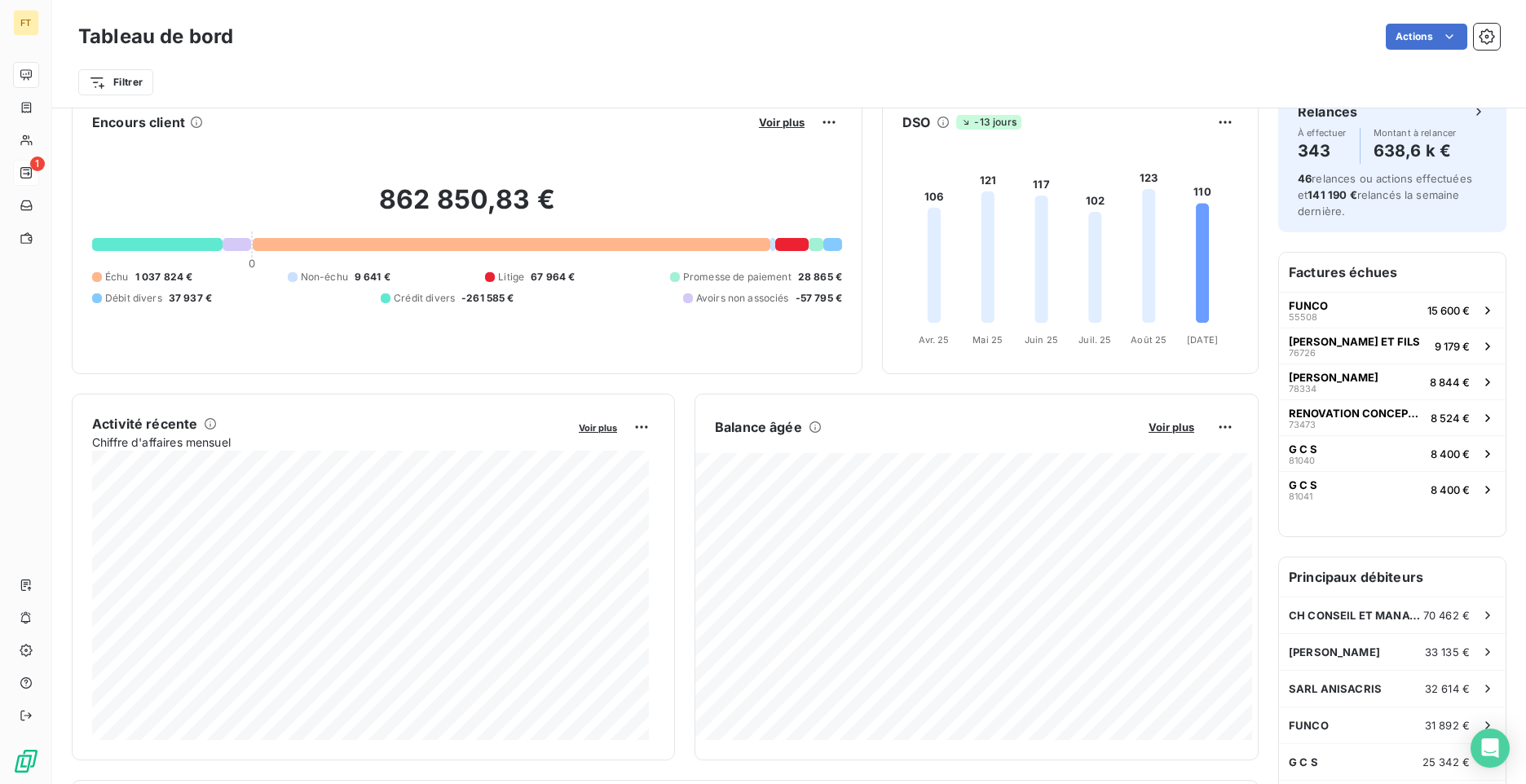
scroll to position [35, 0]
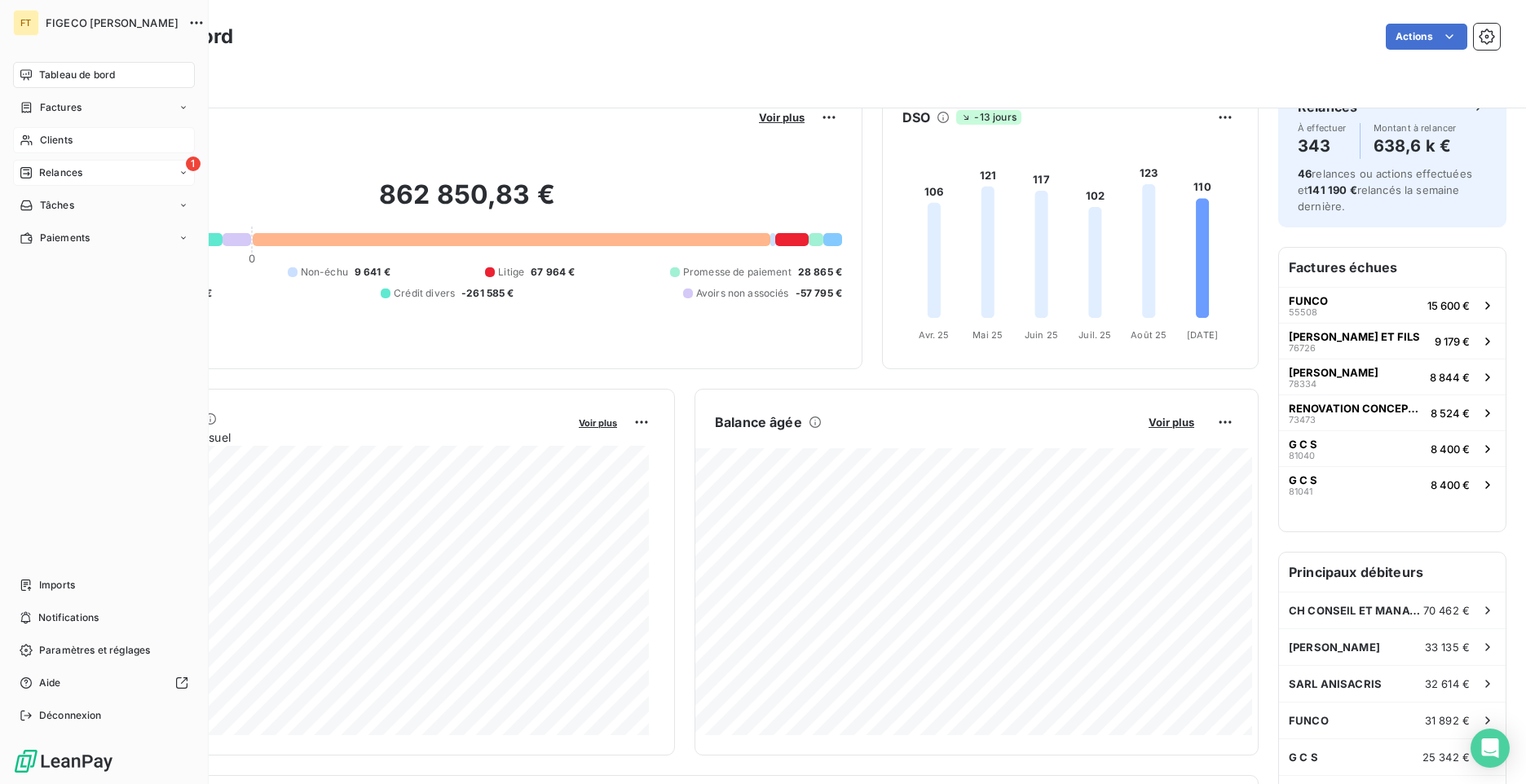
click at [35, 139] on div "Clients" at bounding box center [103, 139] width 182 height 26
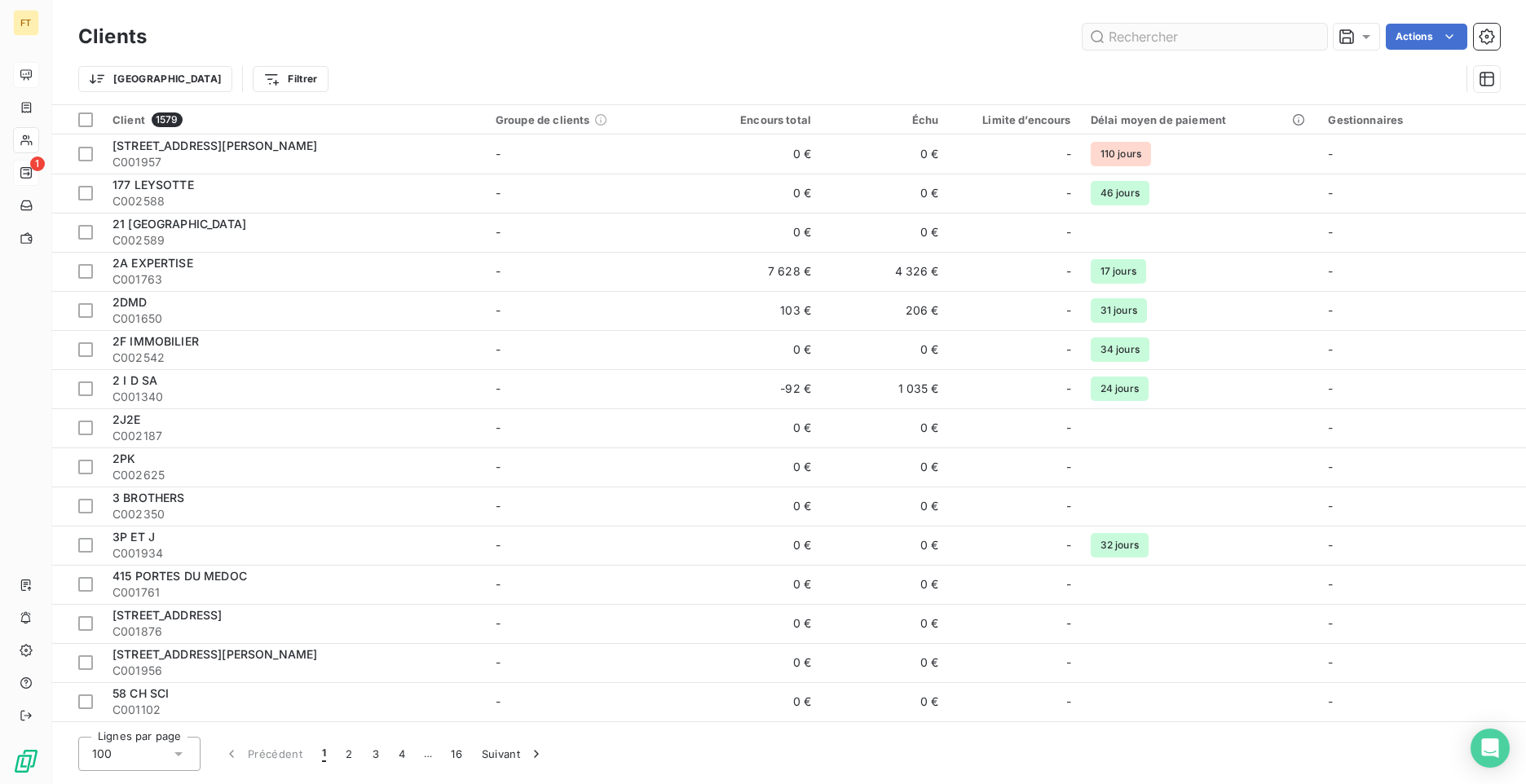
click at [1192, 39] on input "text" at bounding box center [1204, 36] width 244 height 26
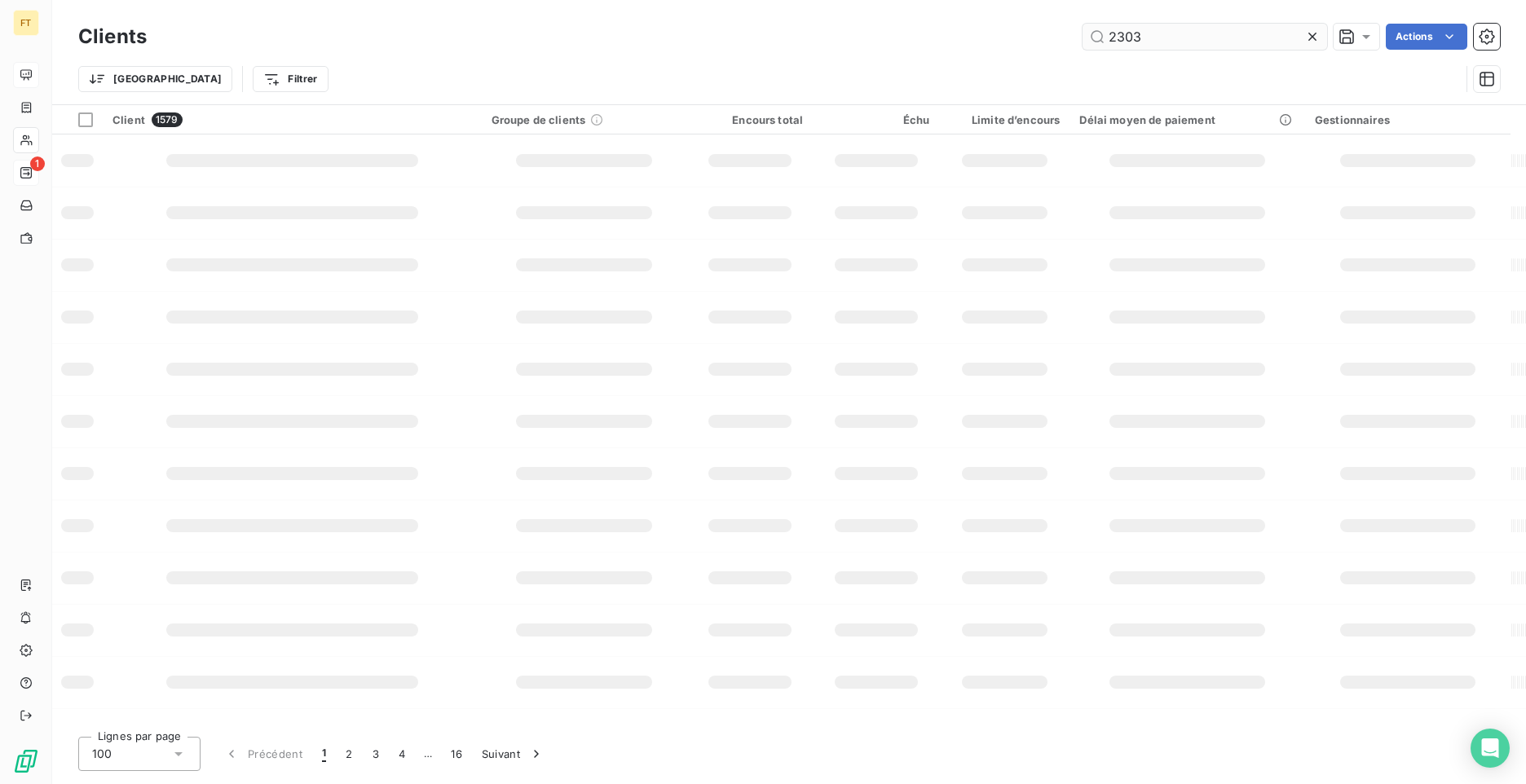
type input "2303"
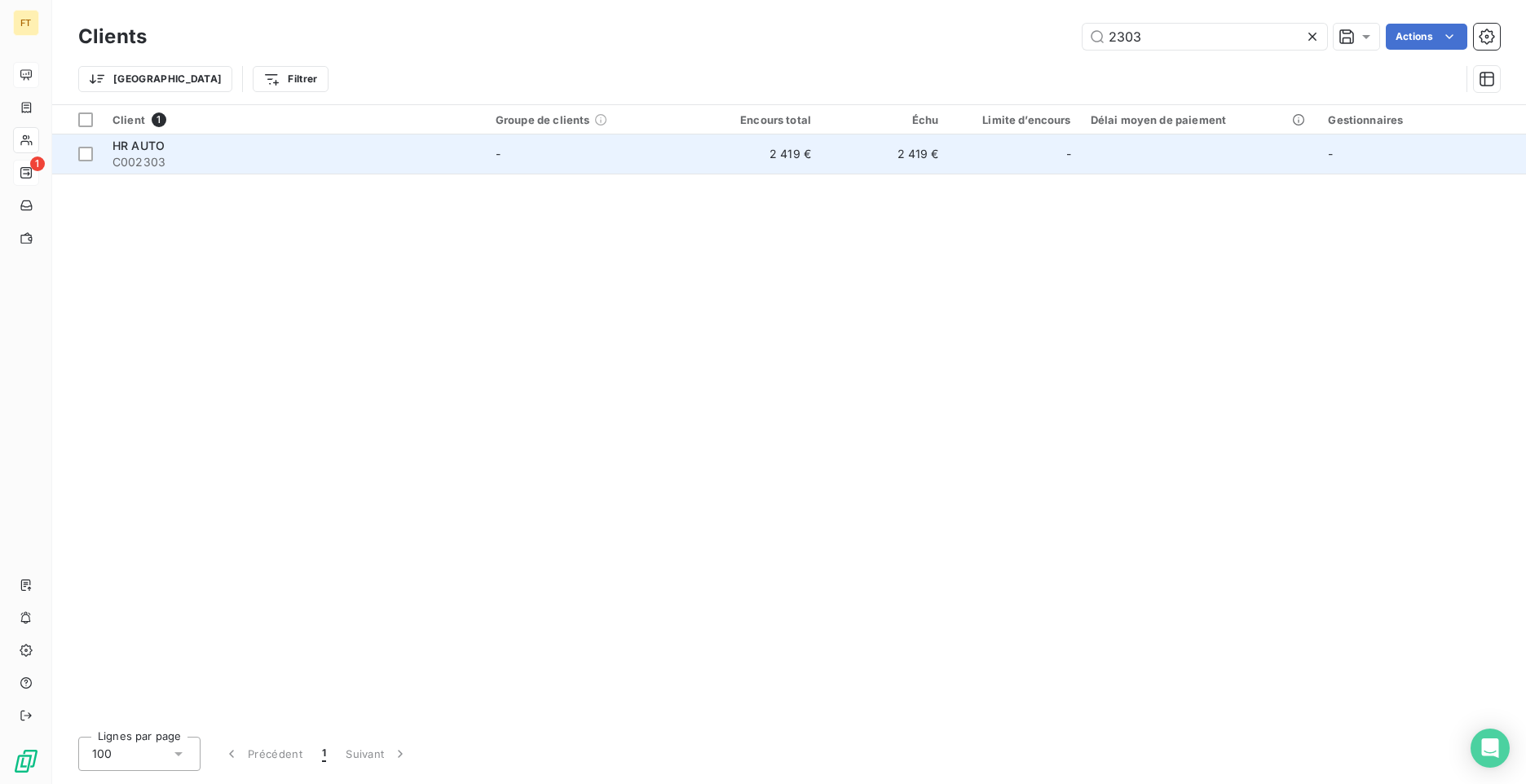
click at [467, 164] on span "C002303" at bounding box center [294, 161] width 363 height 16
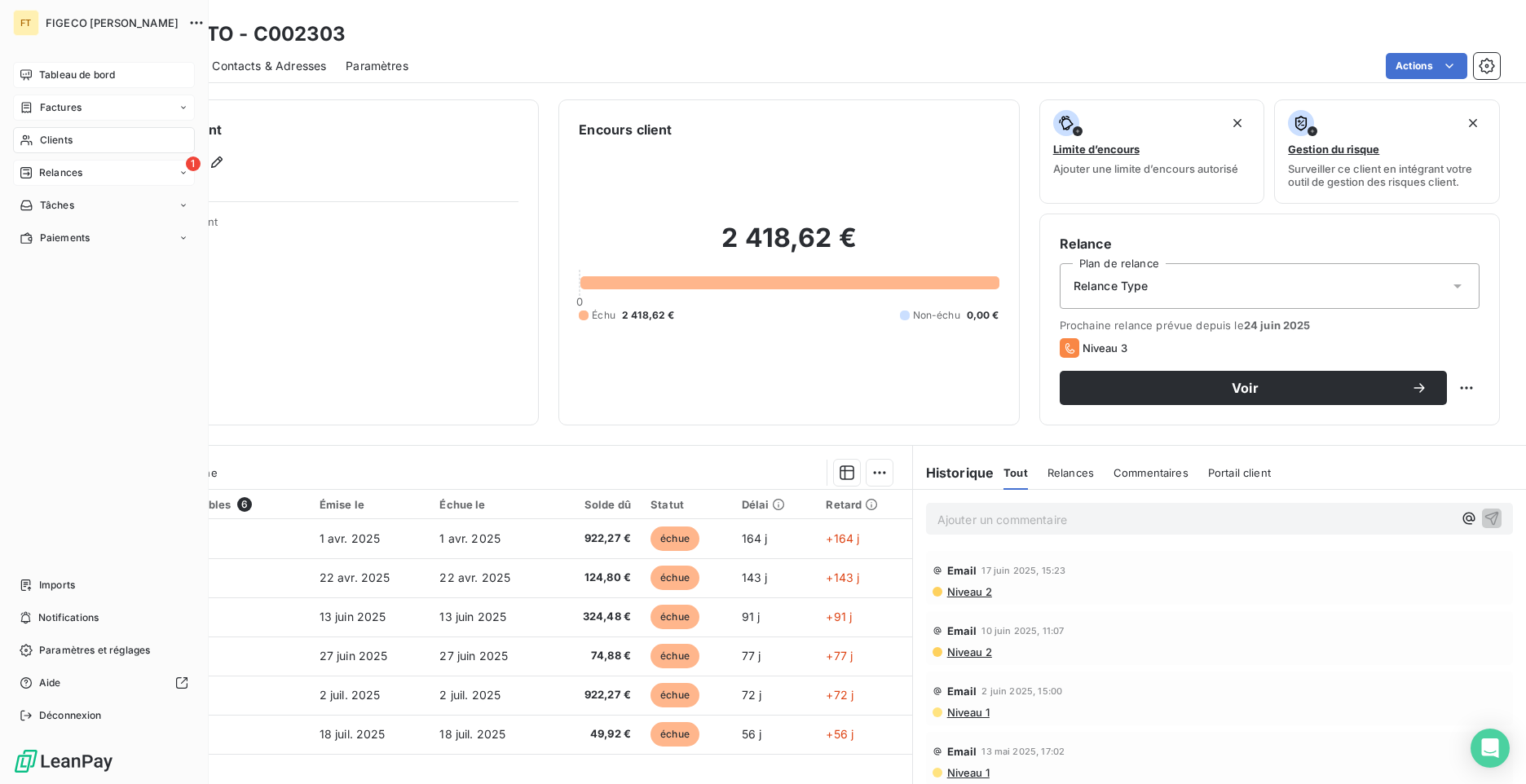
click at [34, 109] on div "Factures" at bounding box center [50, 107] width 62 height 14
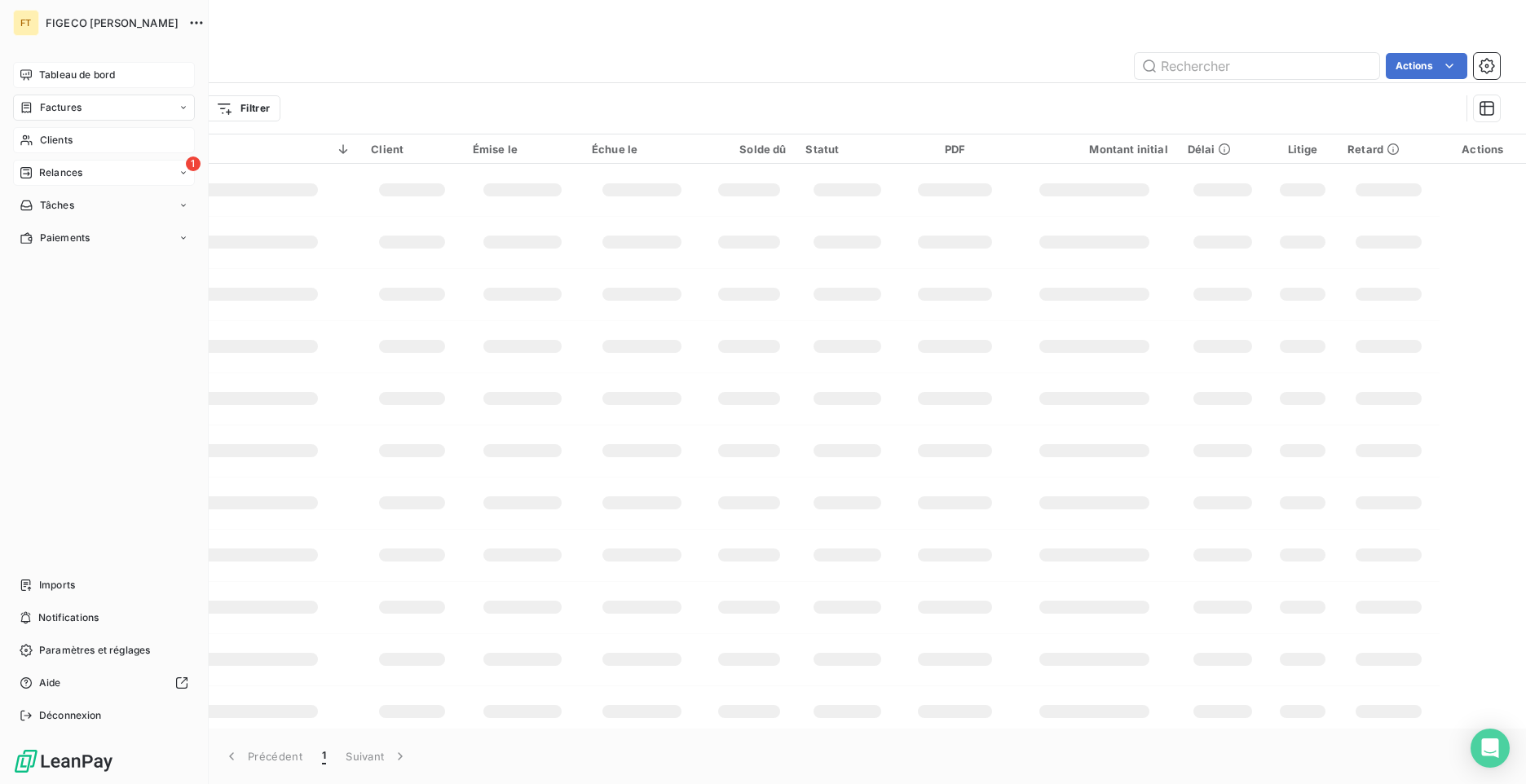
click at [29, 142] on icon at bounding box center [26, 140] width 12 height 11
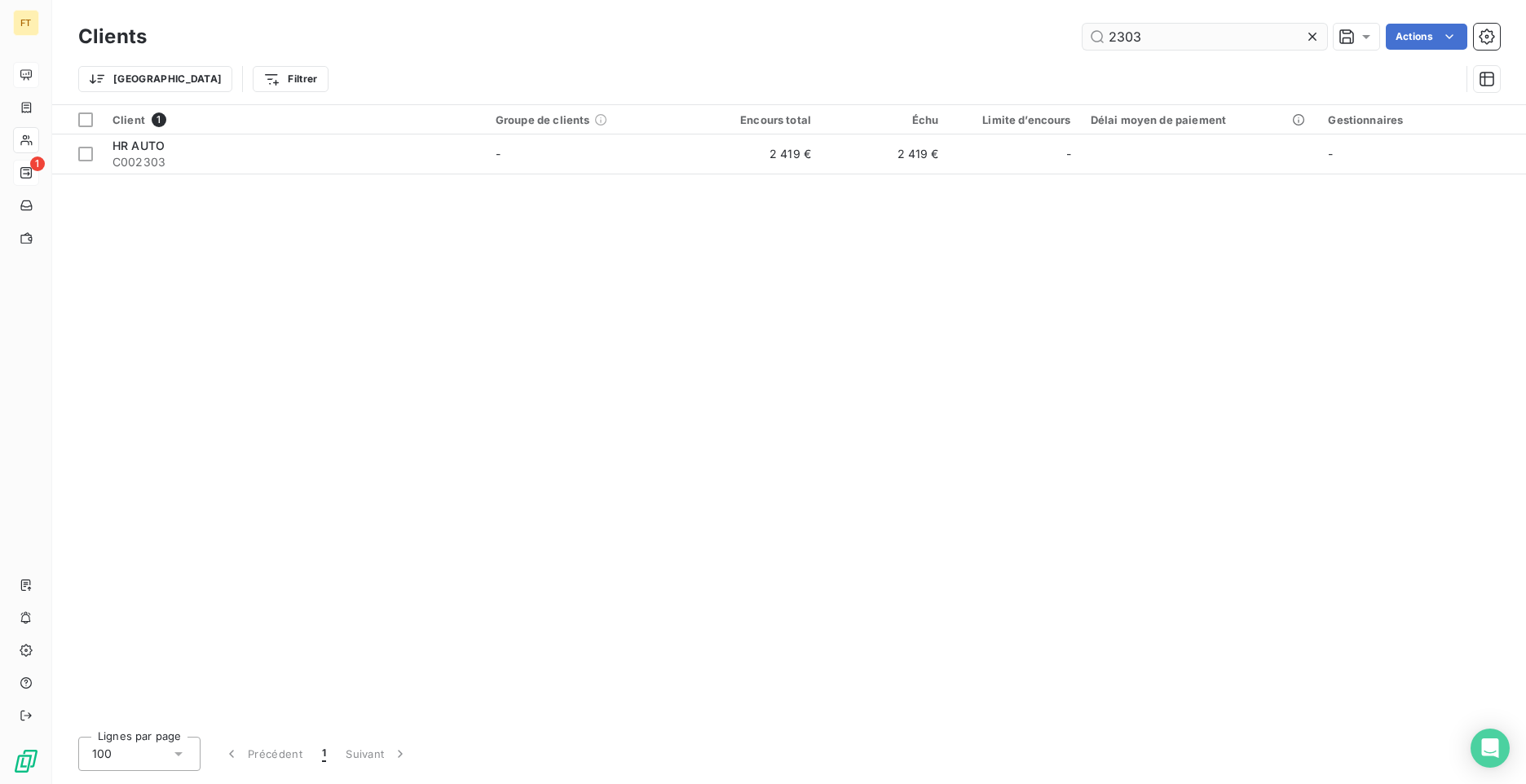
drag, startPoint x: 1147, startPoint y: 35, endPoint x: 1131, endPoint y: 35, distance: 16.0
click at [1131, 35] on input "2303" at bounding box center [1204, 36] width 244 height 26
type input "2304"
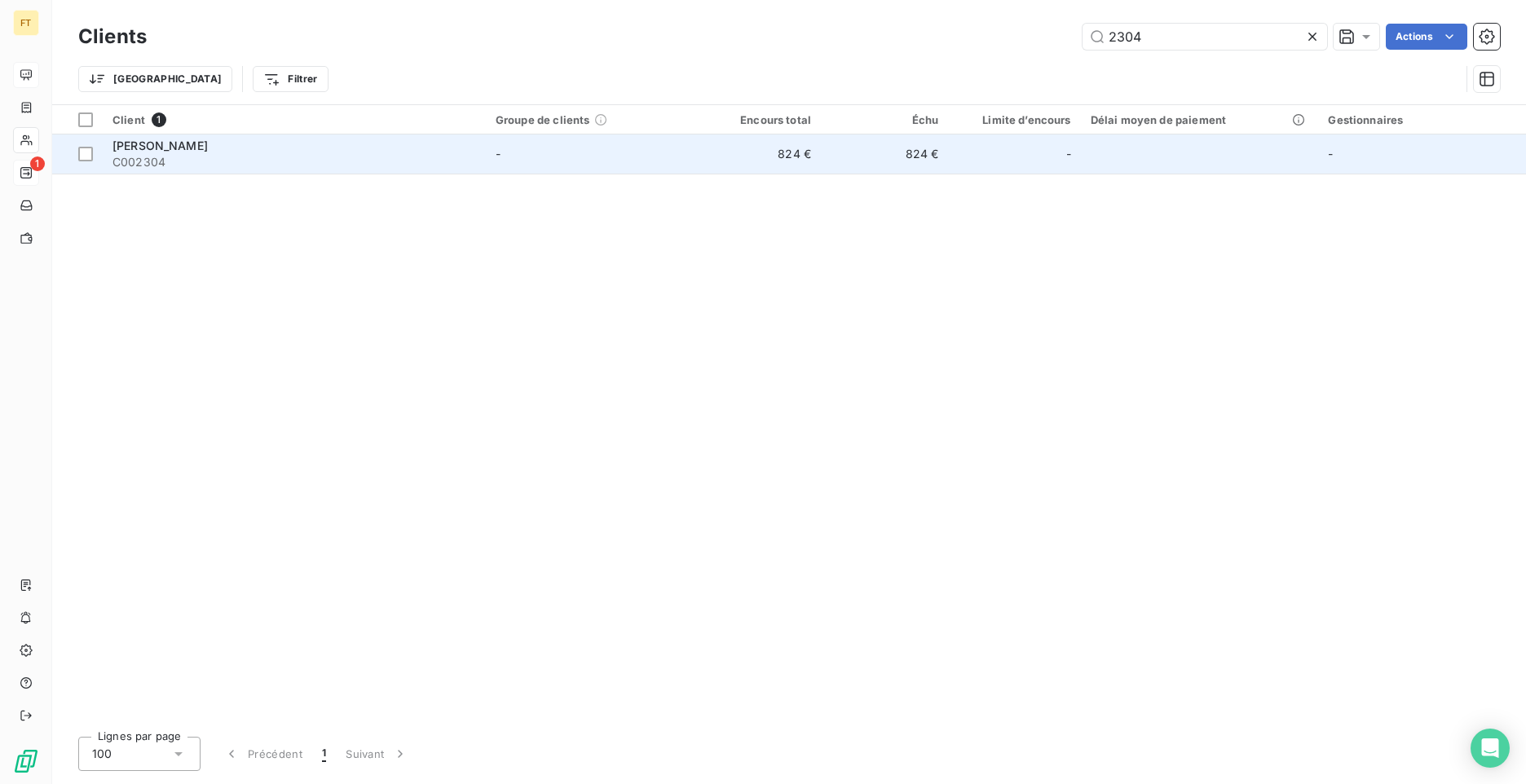
click at [129, 140] on span "[PERSON_NAME]" at bounding box center [160, 145] width 95 height 14
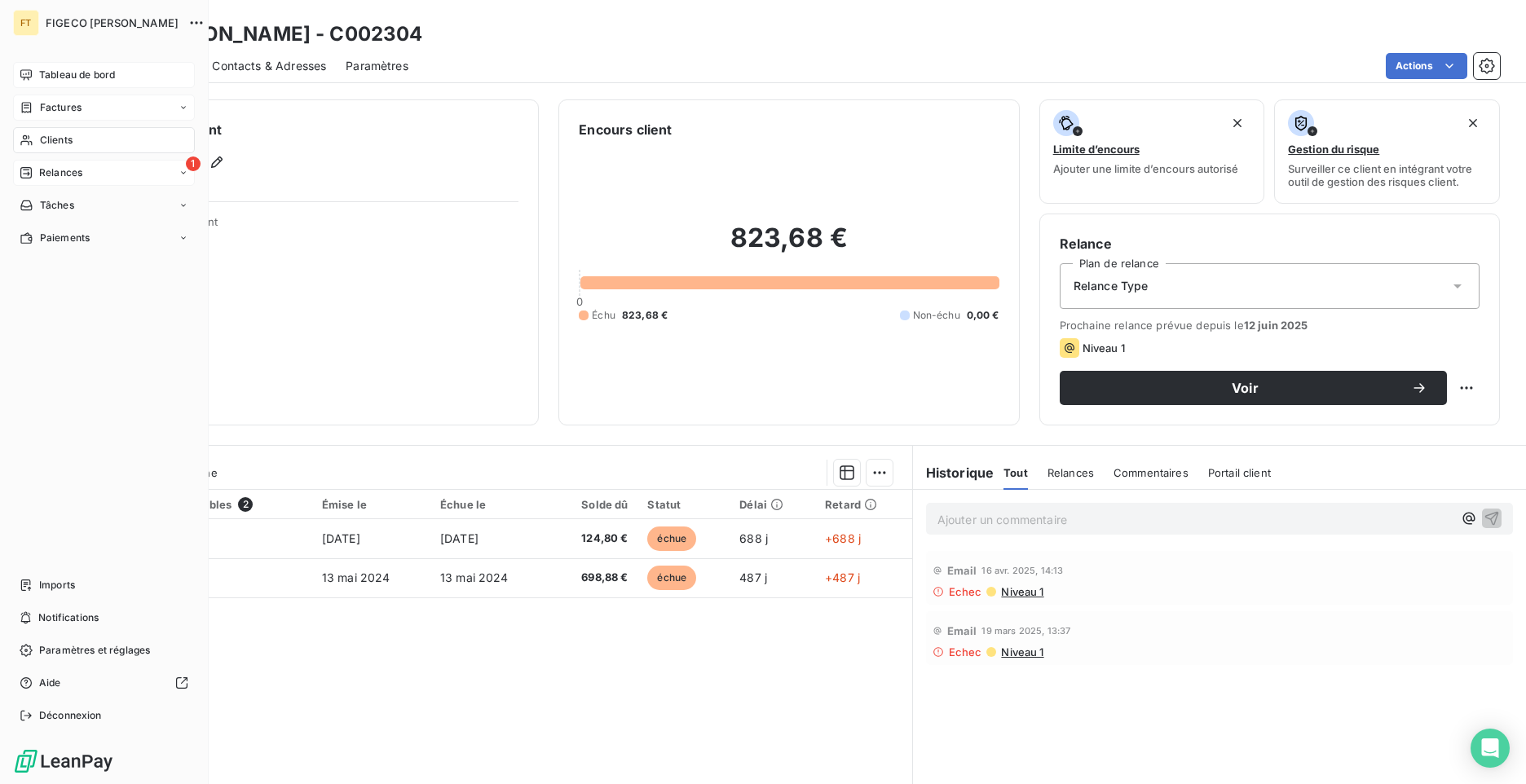
click at [71, 114] on span "Factures" at bounding box center [60, 107] width 41 height 14
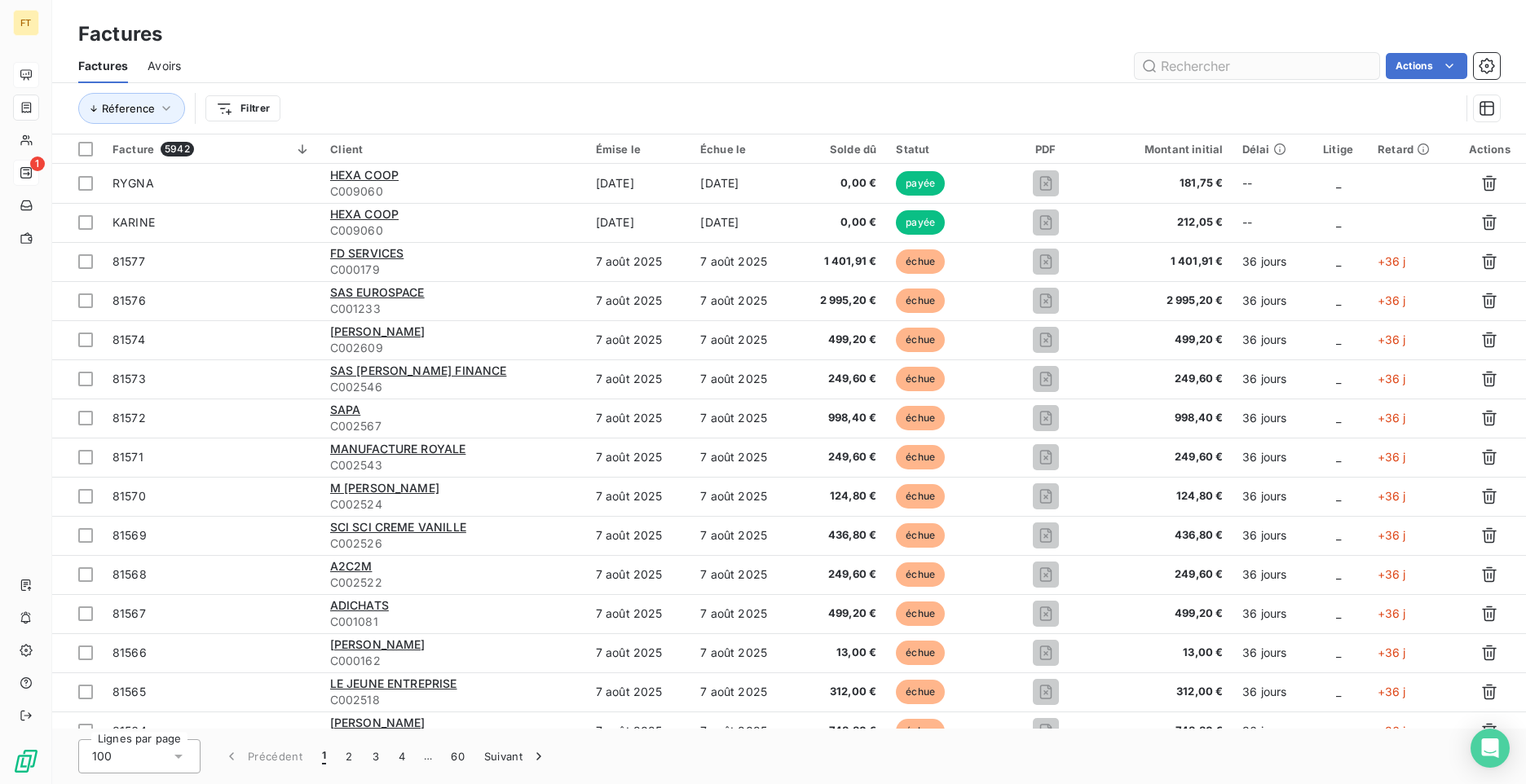
click at [1210, 63] on input "text" at bounding box center [1256, 66] width 244 height 26
click at [1215, 60] on input "2304" at bounding box center [1256, 66] width 244 height 26
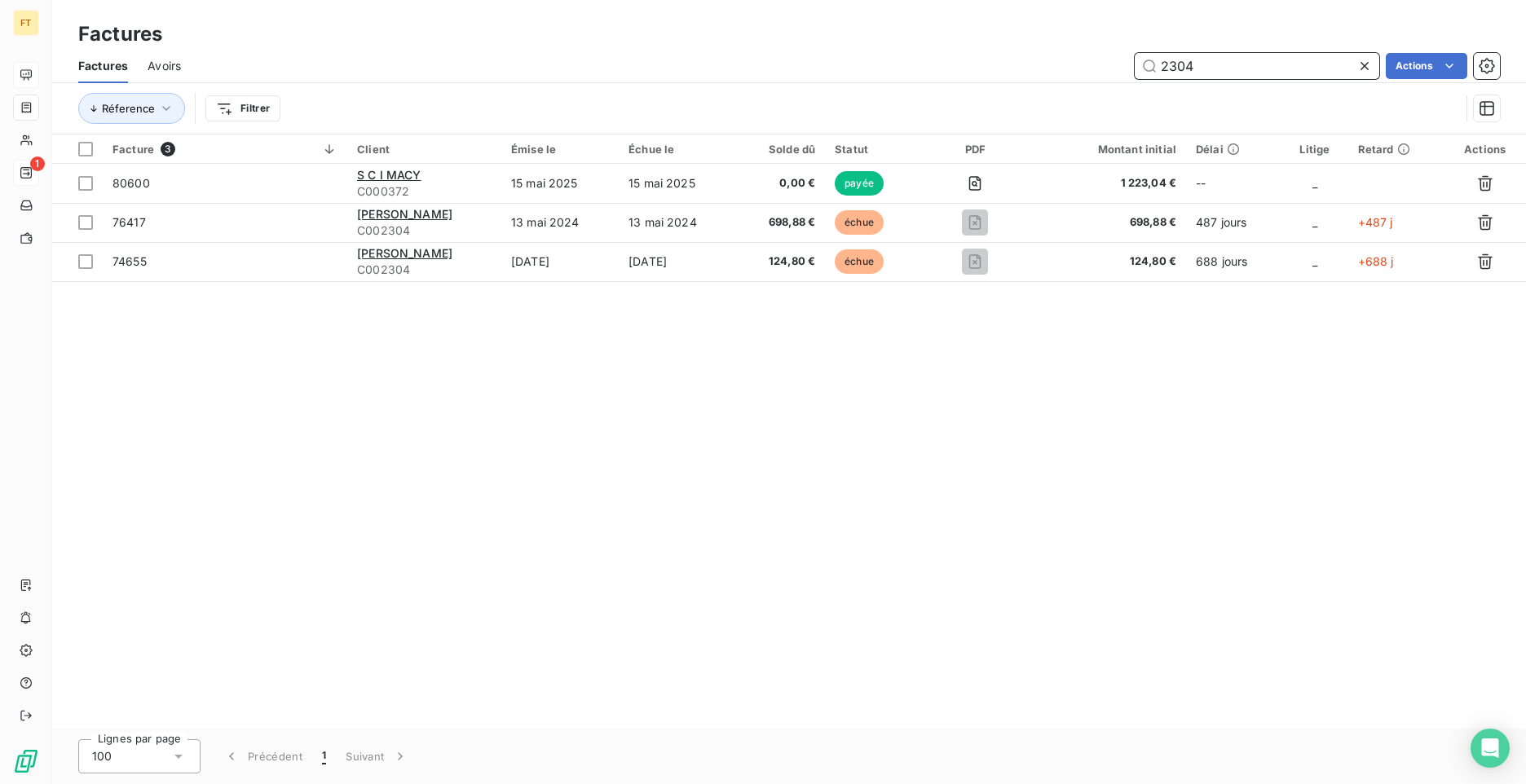
drag, startPoint x: 1174, startPoint y: 80, endPoint x: 1146, endPoint y: 74, distance: 28.6
click at [1146, 74] on input "2304" at bounding box center [1256, 66] width 244 height 26
type input "2330"
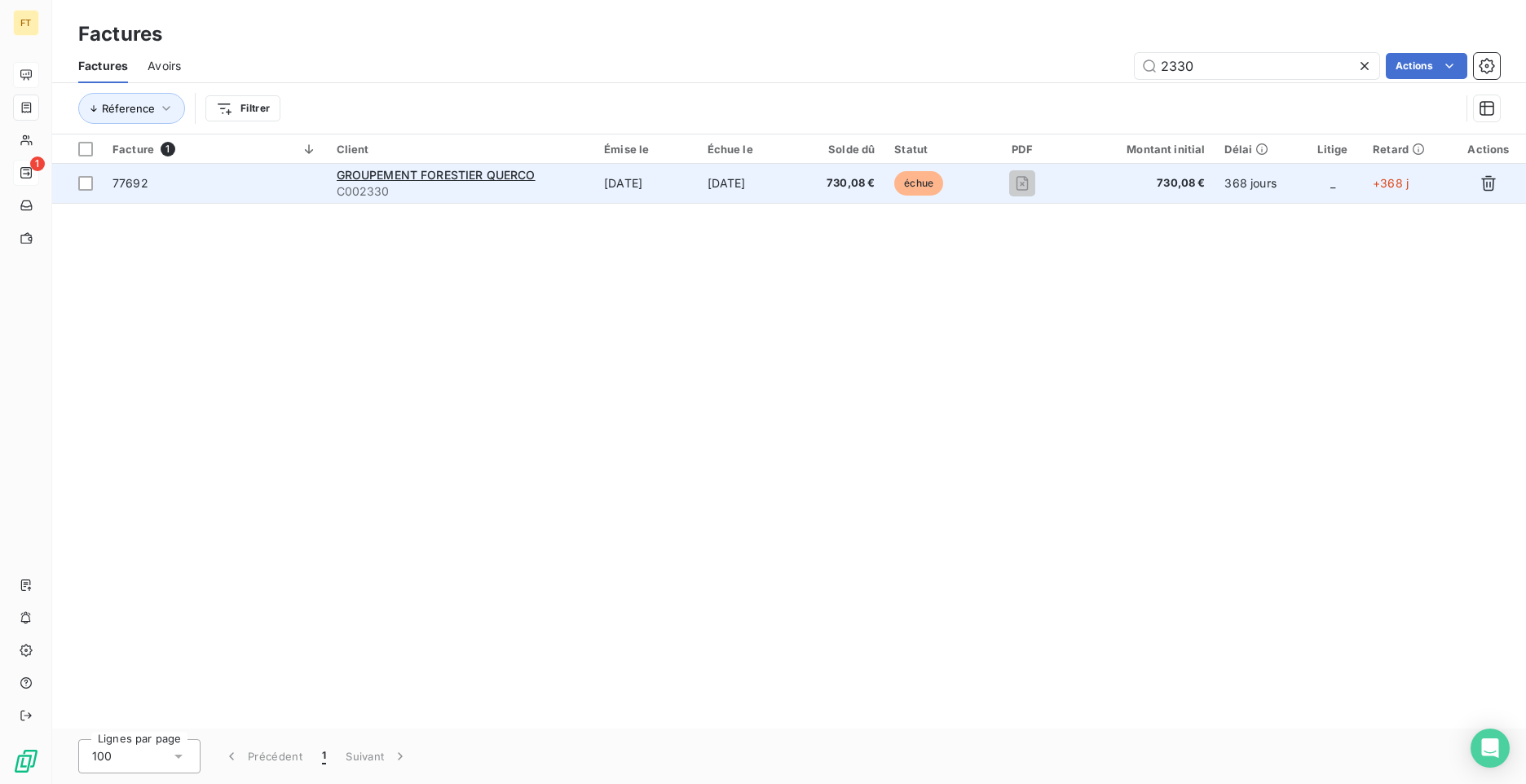
click at [645, 191] on td "[DATE]" at bounding box center [646, 183] width 103 height 39
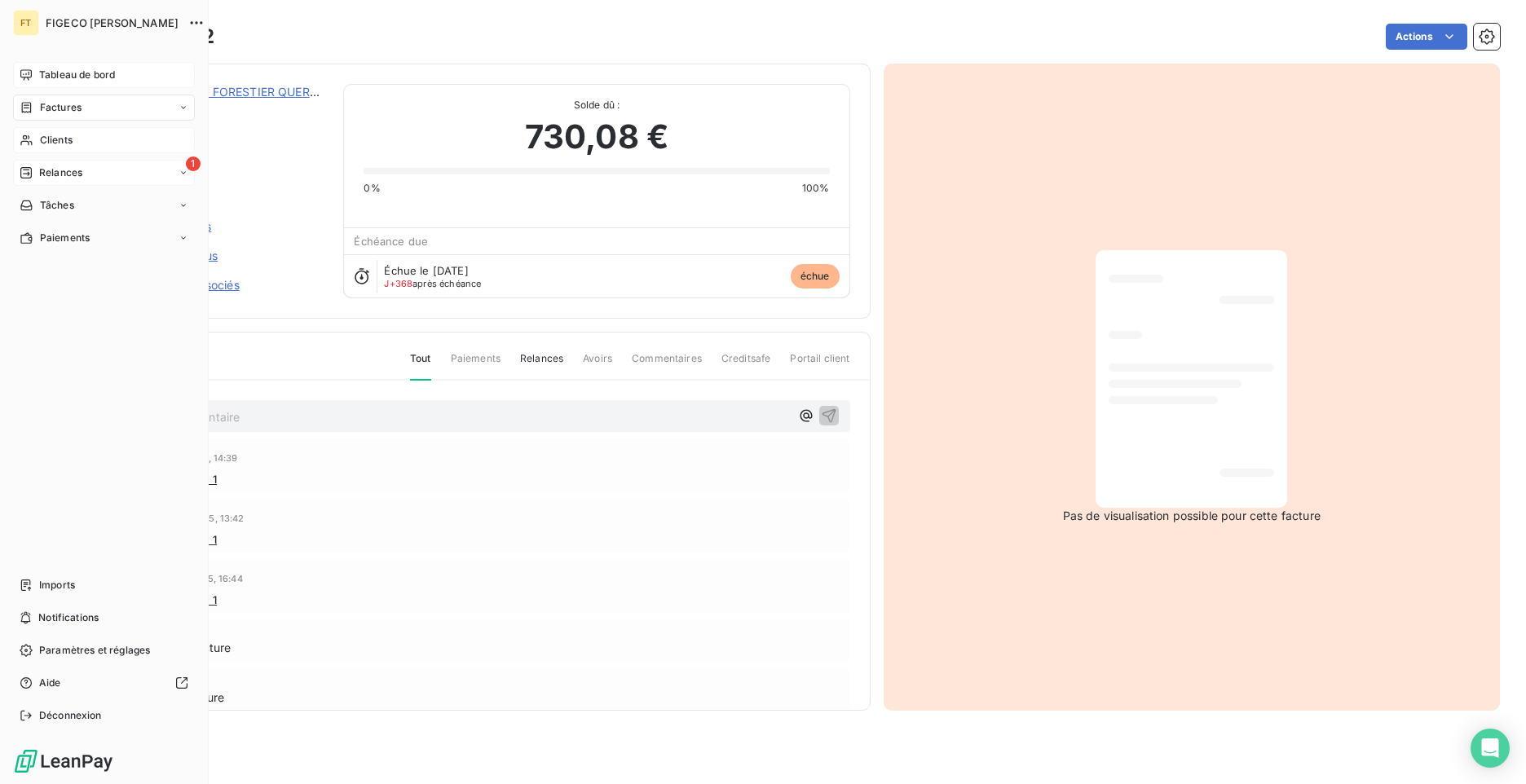
click at [28, 129] on div "Clients" at bounding box center [103, 139] width 182 height 26
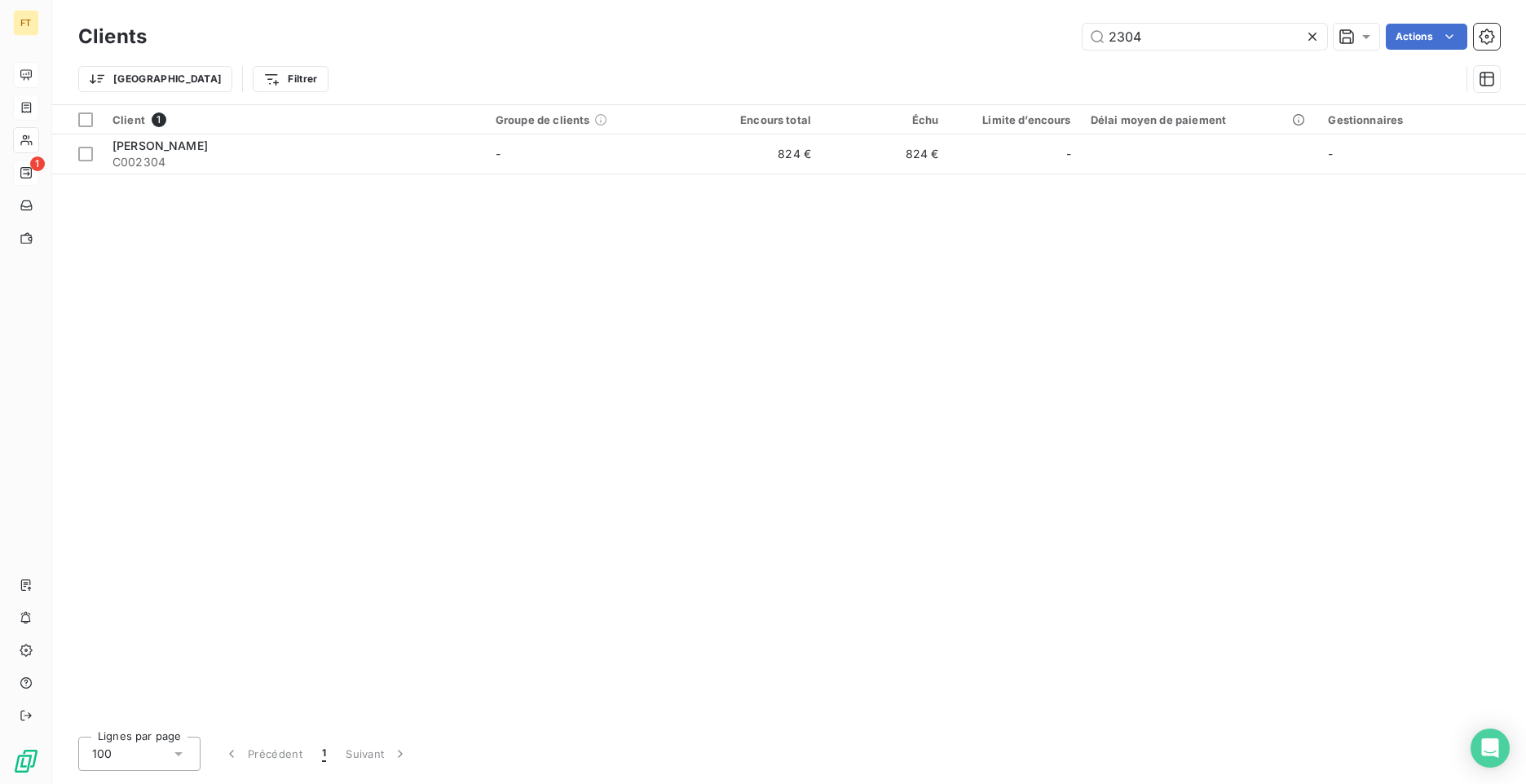
drag, startPoint x: 1158, startPoint y: 33, endPoint x: 1048, endPoint y: 19, distance: 110.9
click at [1108, 41] on input "2304" at bounding box center [1204, 36] width 244 height 26
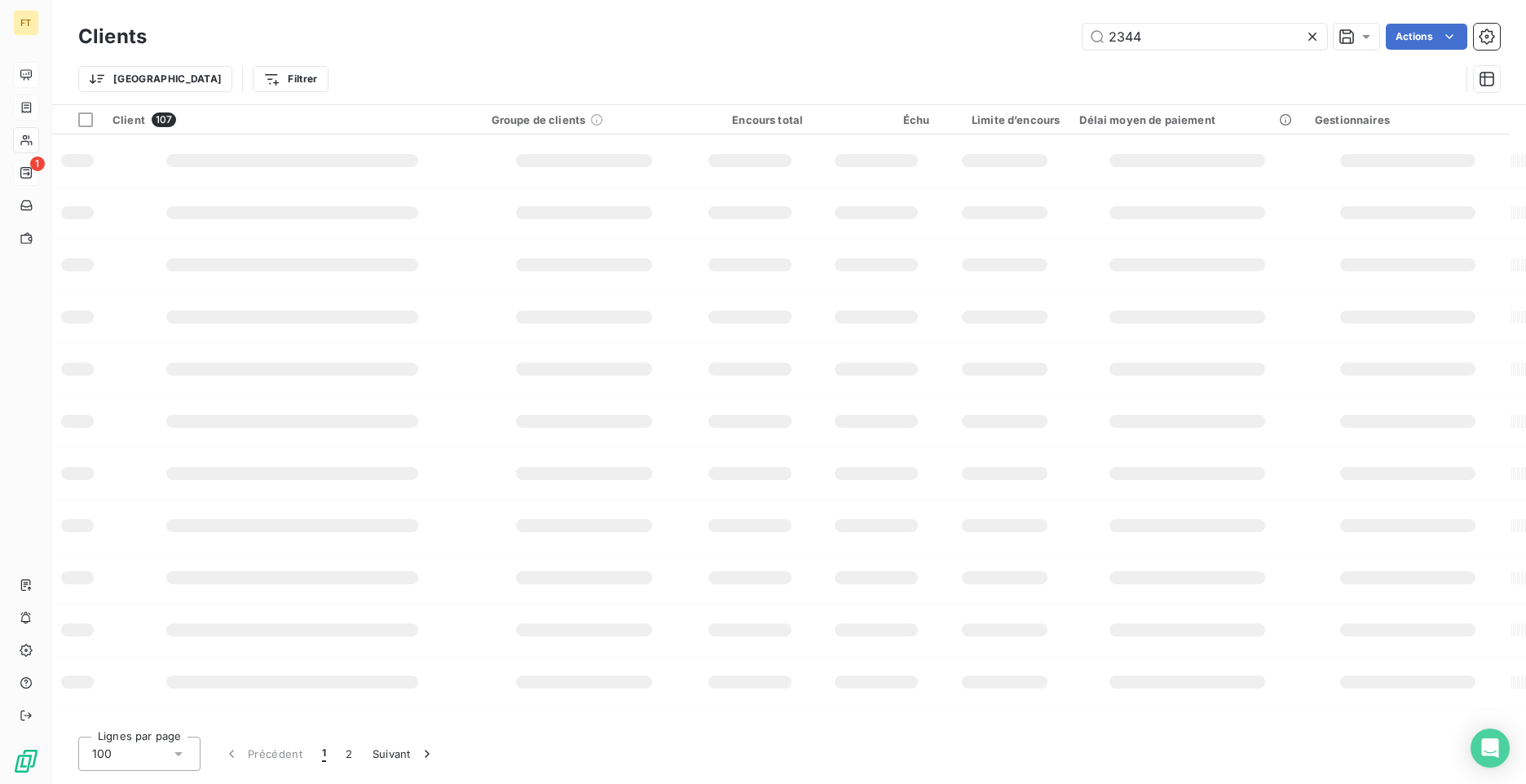
type input "2344"
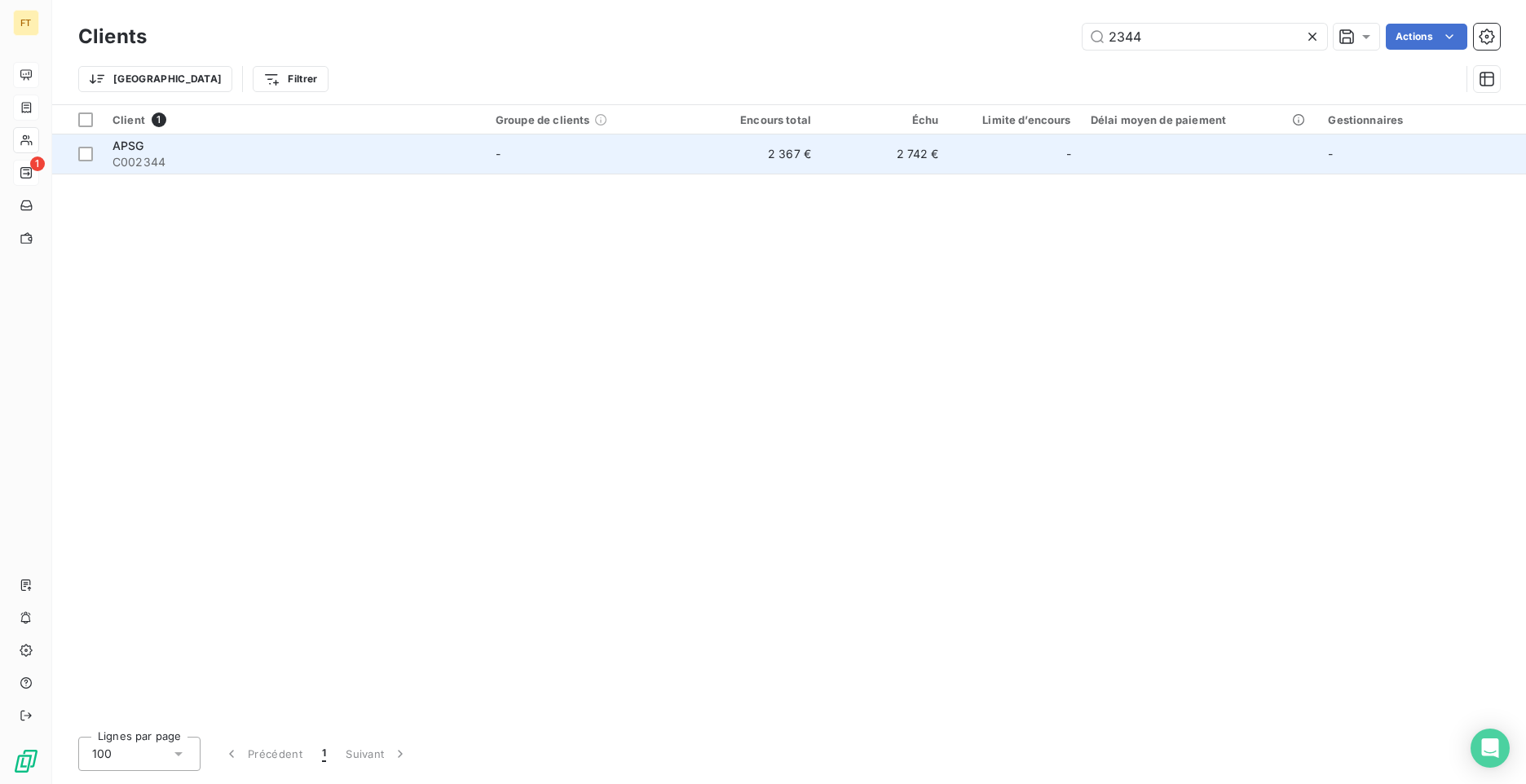
click at [984, 151] on div "-" at bounding box center [1014, 154] width 112 height 26
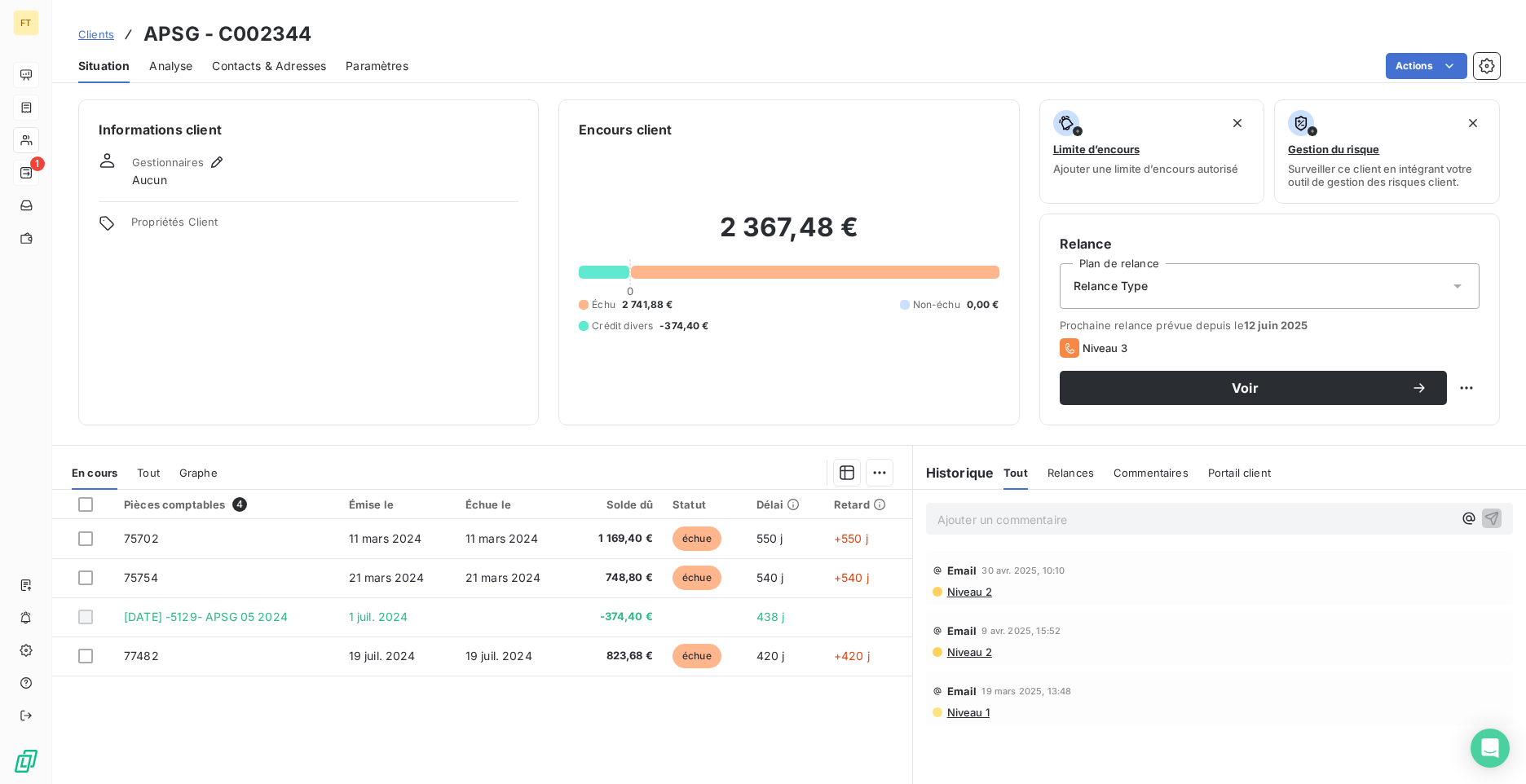
click at [1104, 699] on div "Email 19 mars 2025, 13:48" at bounding box center [1219, 691] width 574 height 26
click at [1318, 574] on div "Email 30 avr. 2025, 10:10" at bounding box center [1219, 570] width 574 height 26
